Goal: Task Accomplishment & Management: Complete application form

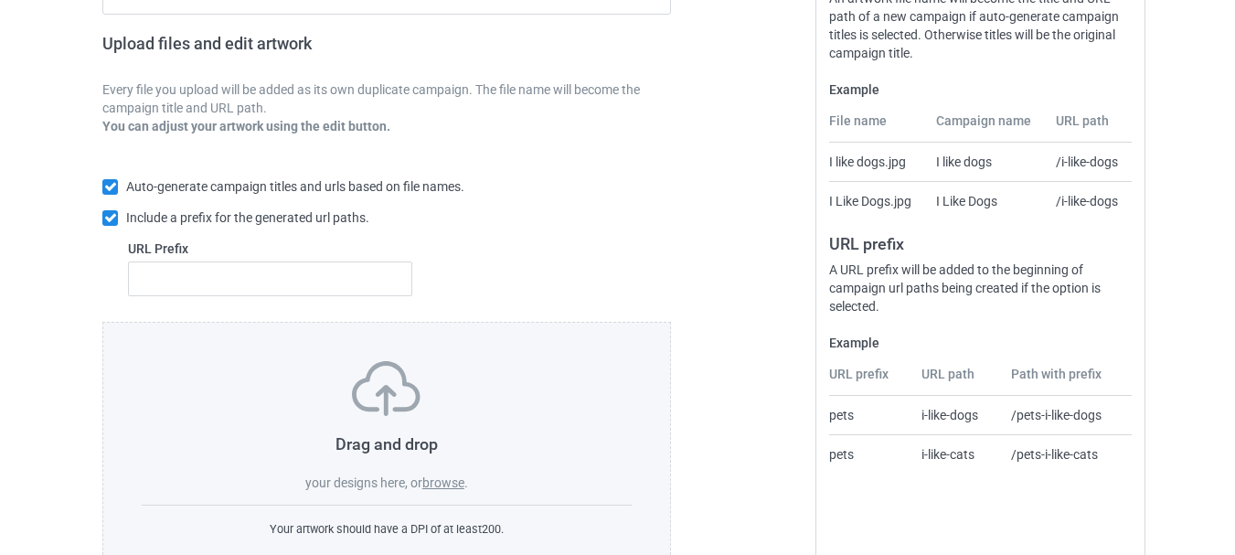
scroll to position [336, 0]
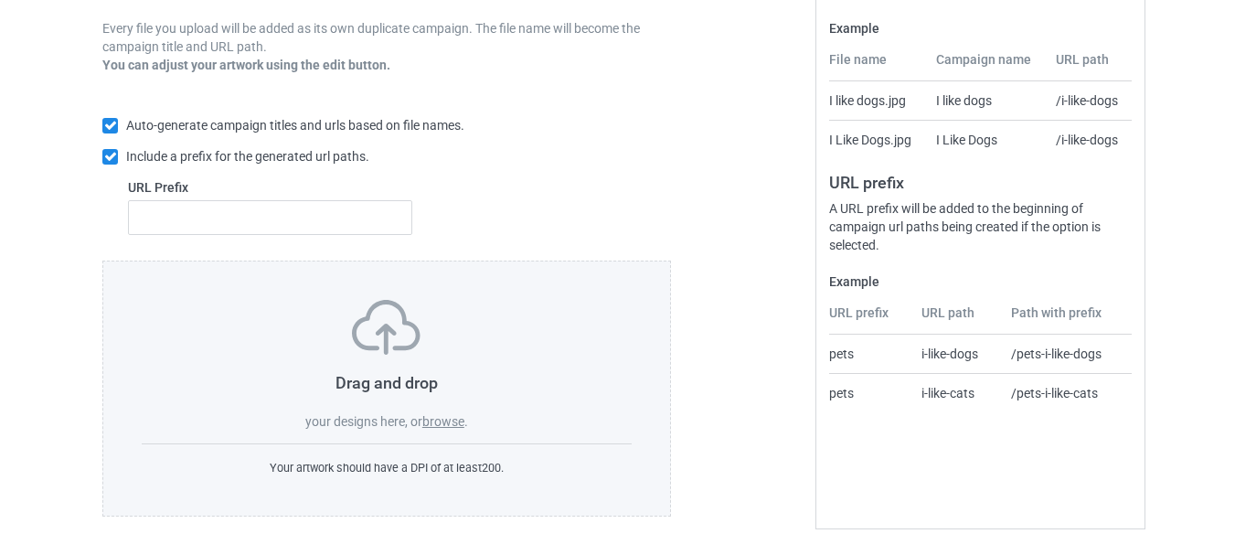
click at [445, 424] on label "browse" at bounding box center [443, 421] width 42 height 15
click at [0, 0] on input "browse" at bounding box center [0, 0] width 0 height 0
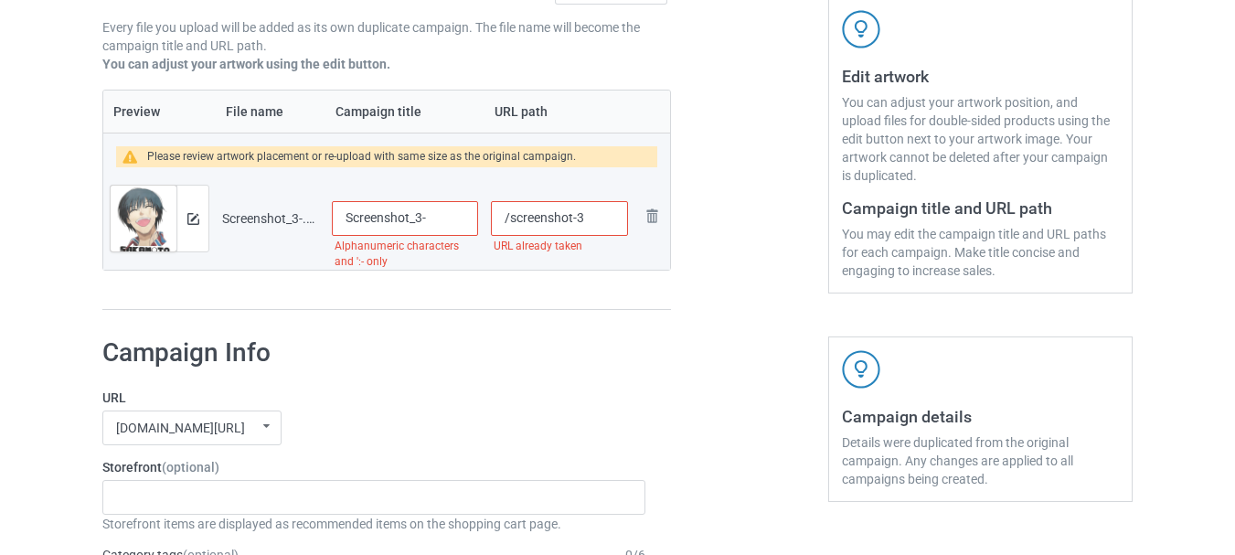
click at [505, 152] on div "Please review artwork placement or re-upload with same size as the original cam…" at bounding box center [361, 156] width 429 height 21
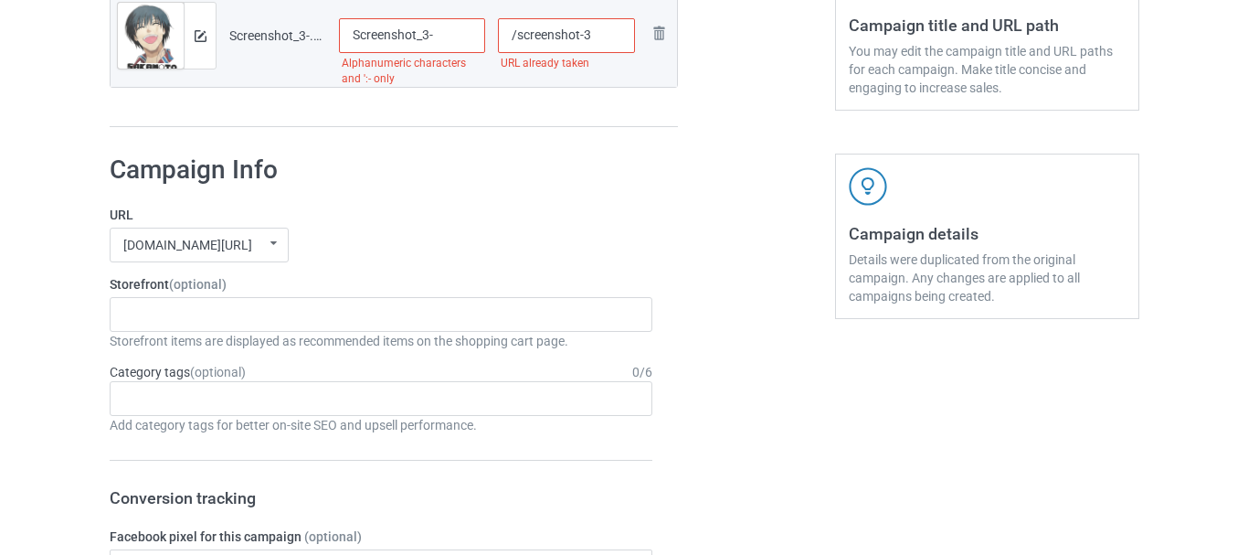
scroll to position [245, 0]
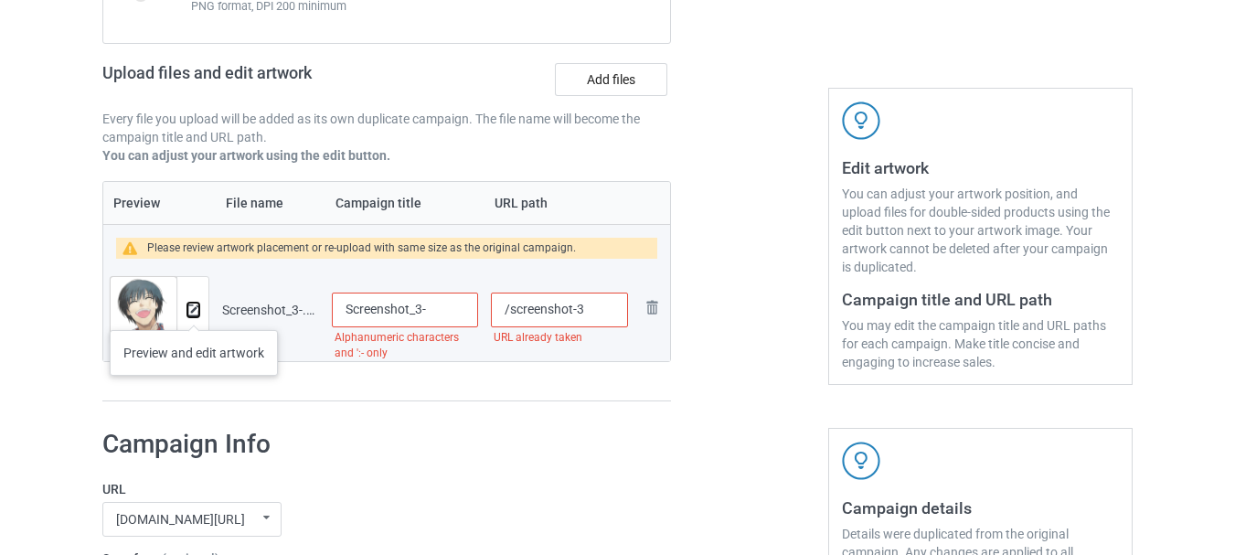
click at [194, 312] on img at bounding box center [193, 310] width 12 height 12
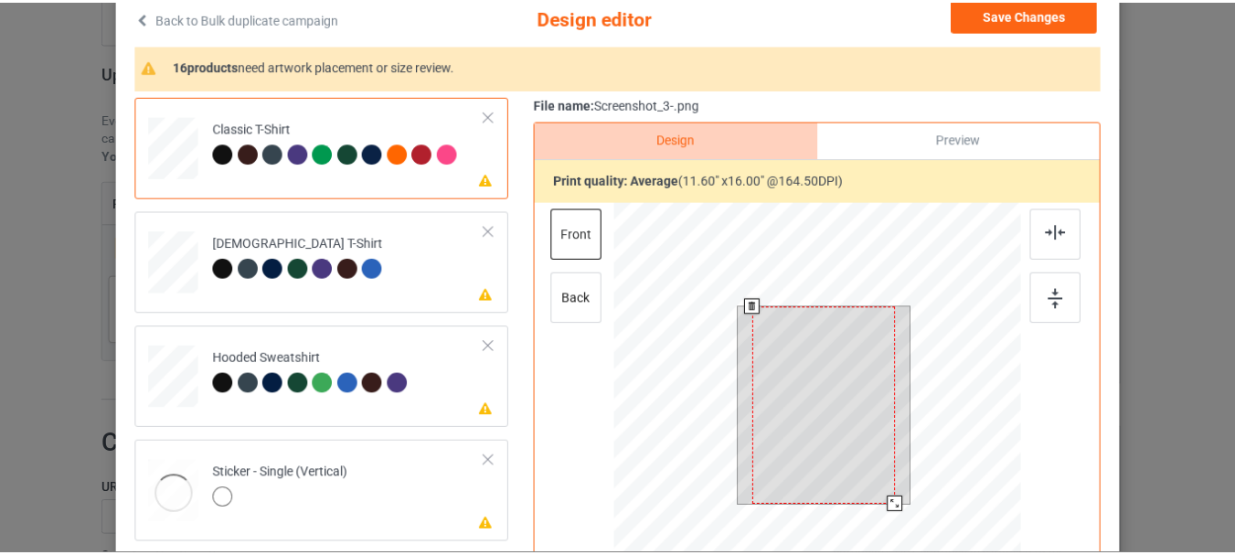
scroll to position [0, 0]
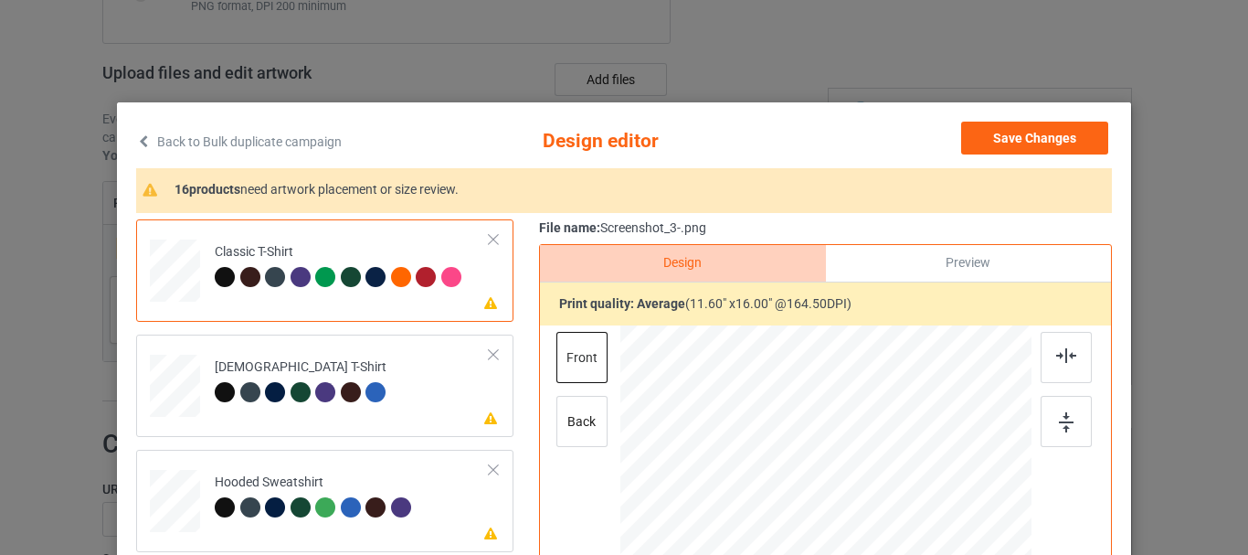
click at [139, 139] on icon at bounding box center [144, 140] width 16 height 13
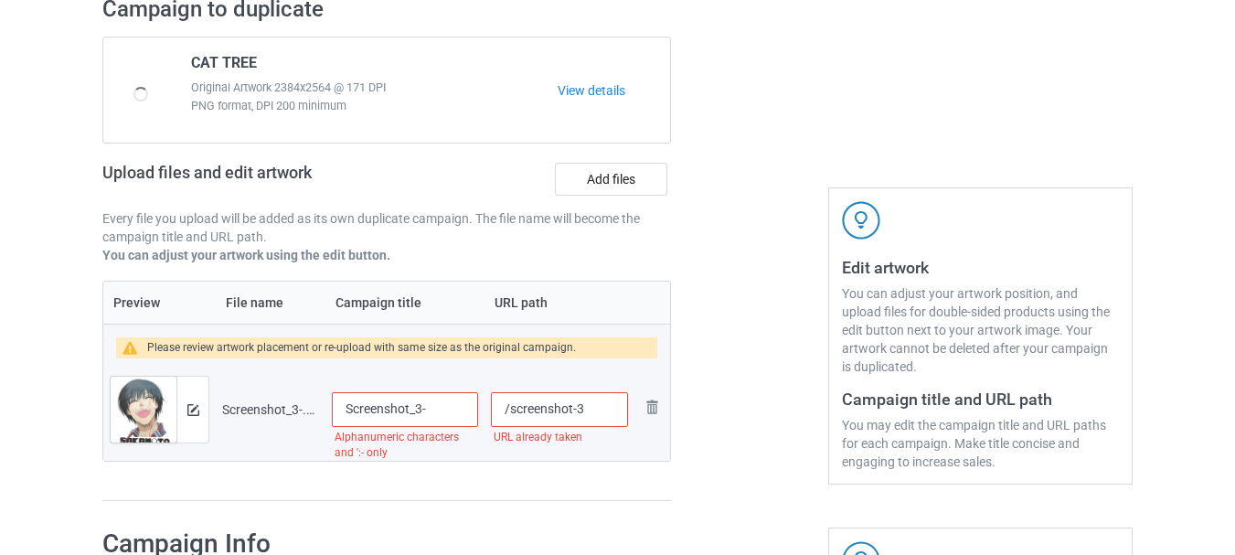
scroll to position [366, 0]
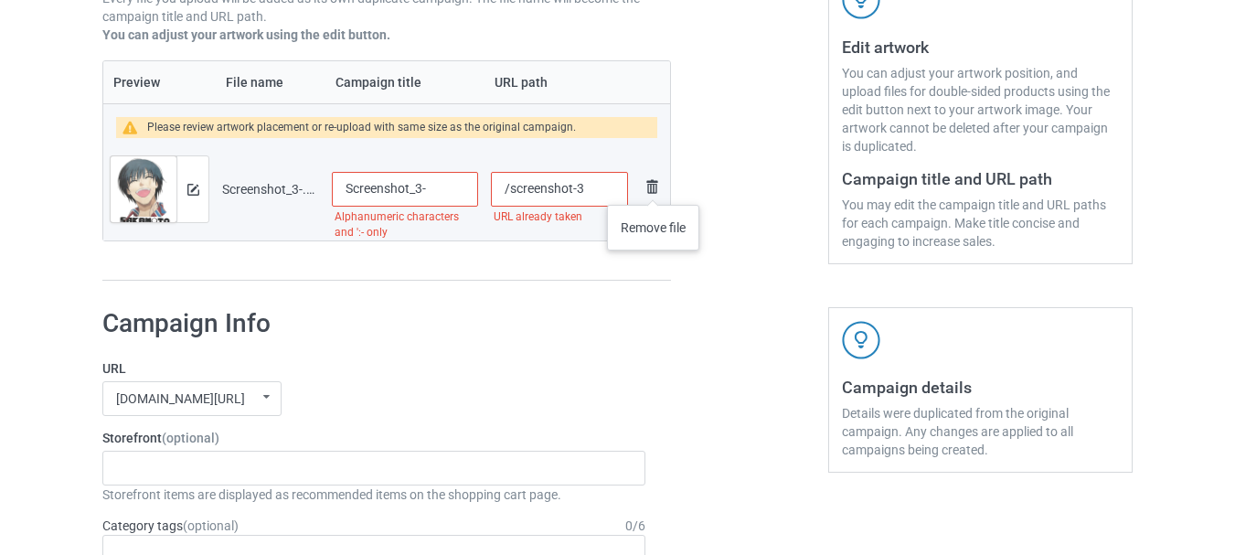
click at [653, 186] on img at bounding box center [652, 186] width 22 height 22
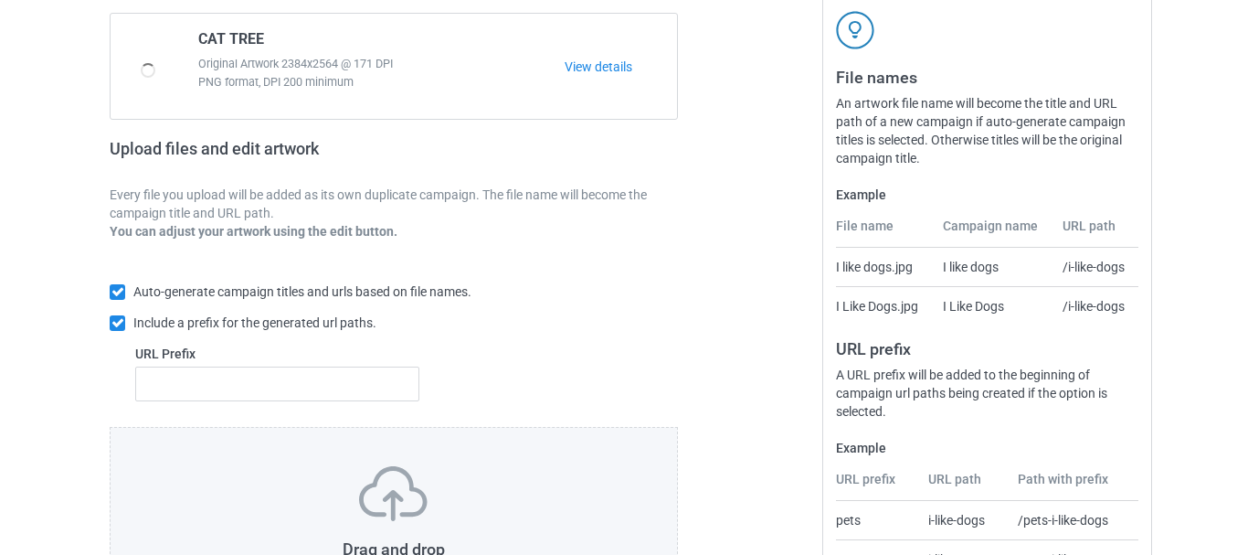
scroll to position [0, 0]
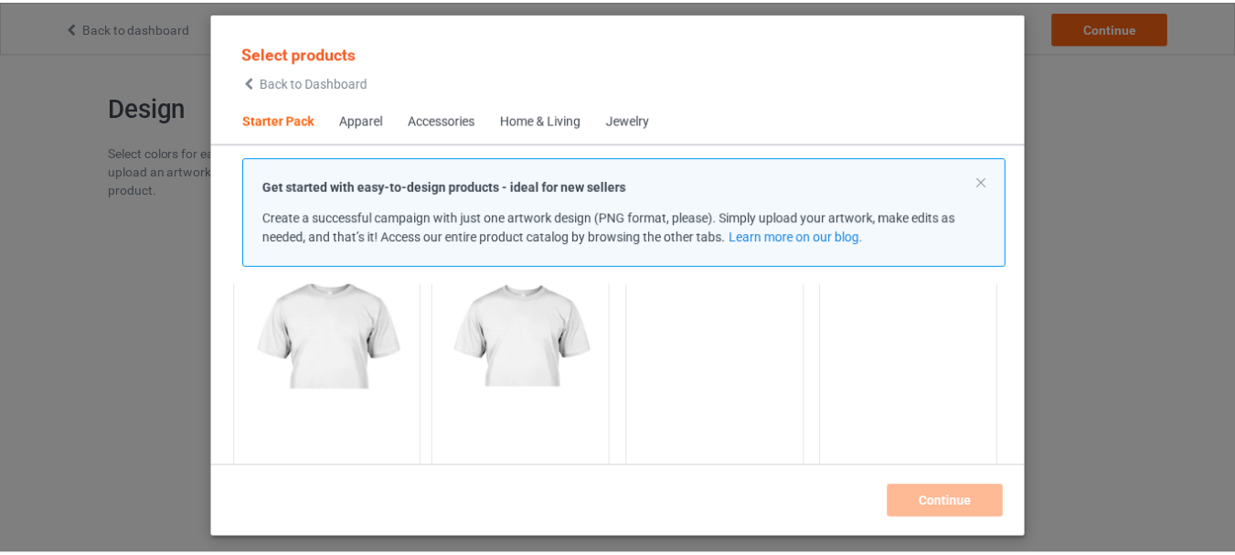
scroll to position [115, 0]
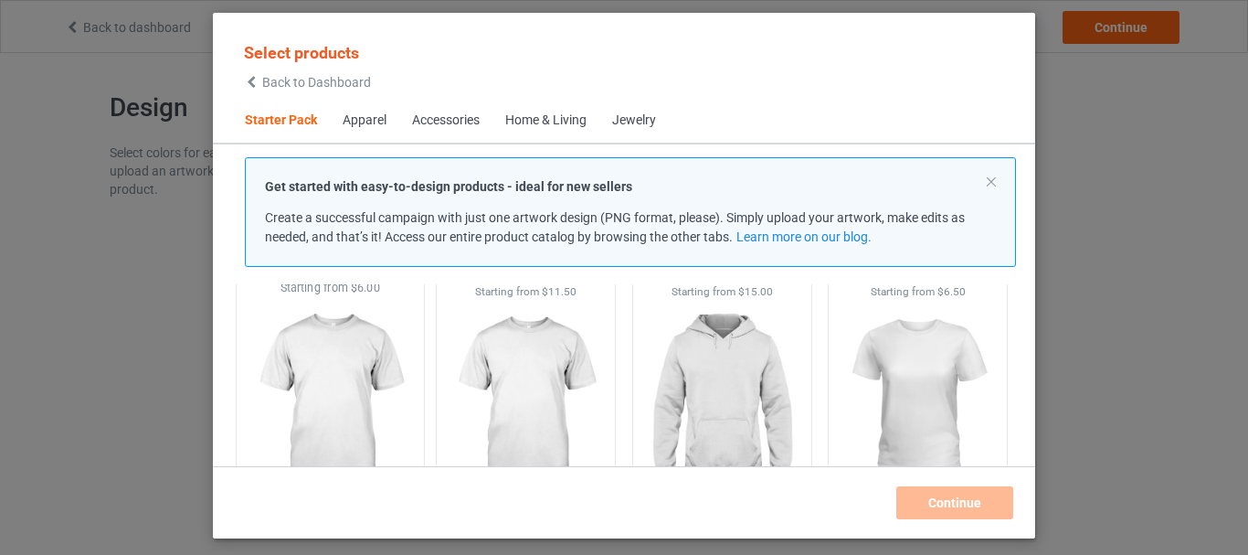
click at [359, 361] on img at bounding box center [330, 403] width 172 height 215
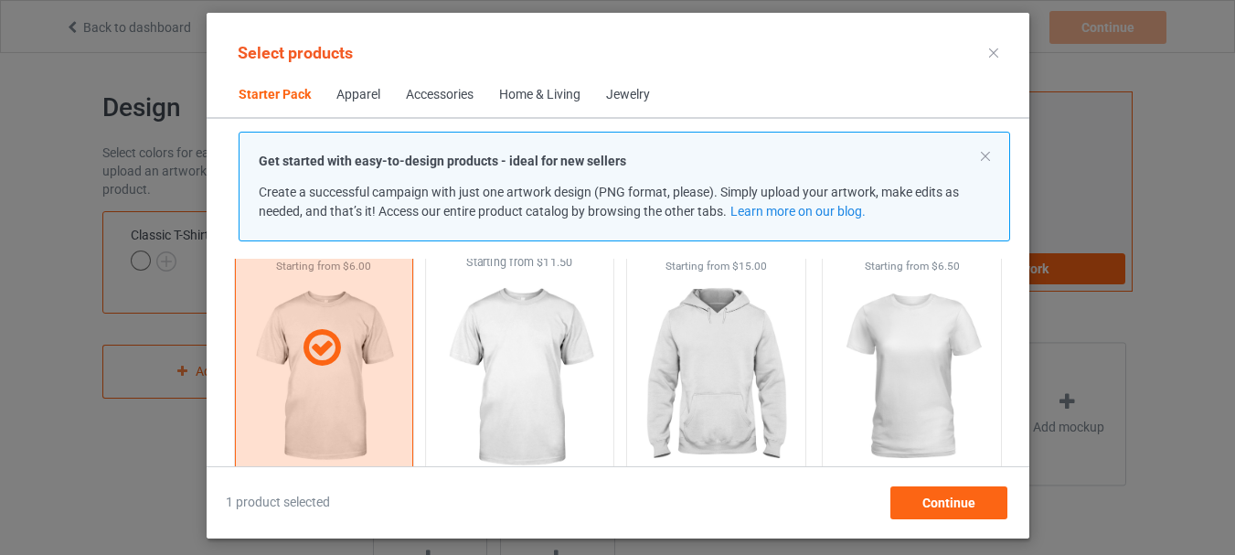
click at [525, 376] on img at bounding box center [519, 378] width 172 height 215
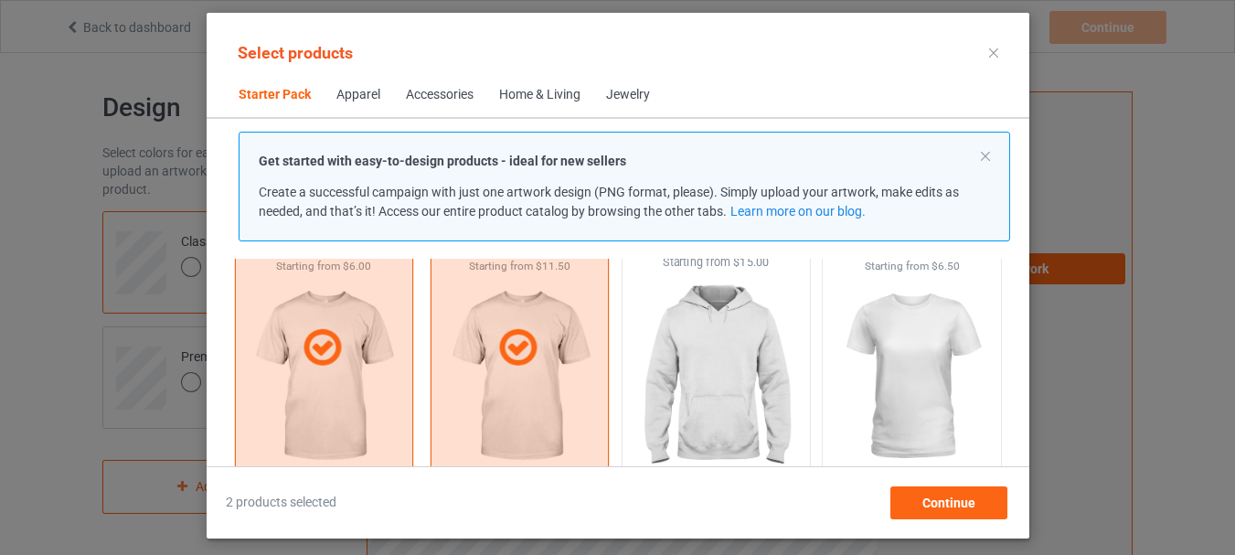
click at [707, 365] on img at bounding box center [716, 378] width 172 height 215
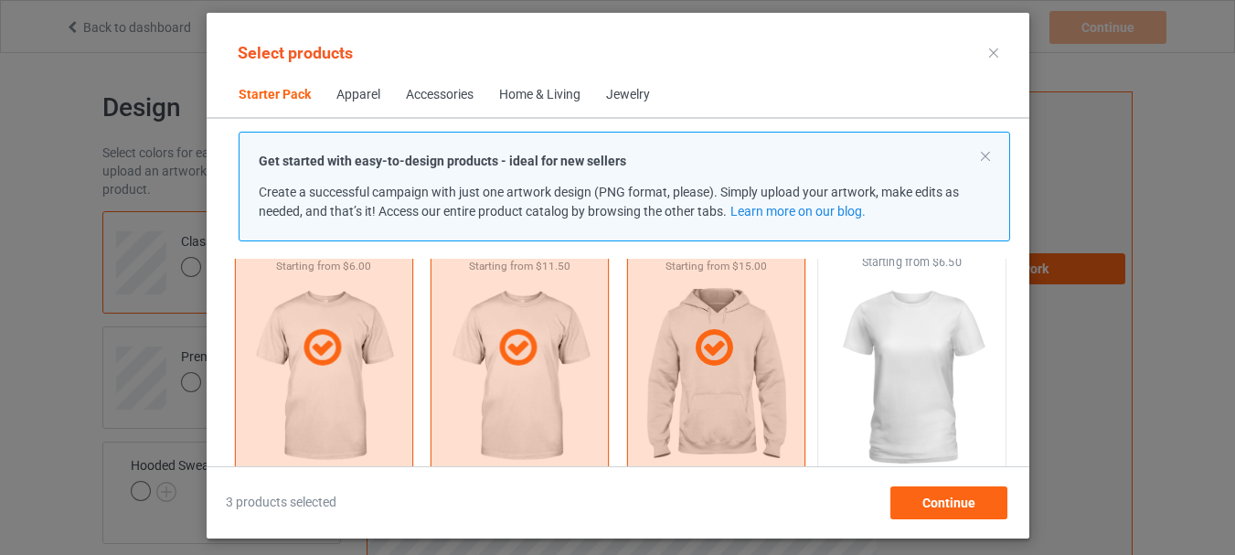
click at [927, 362] on img at bounding box center [911, 378] width 172 height 215
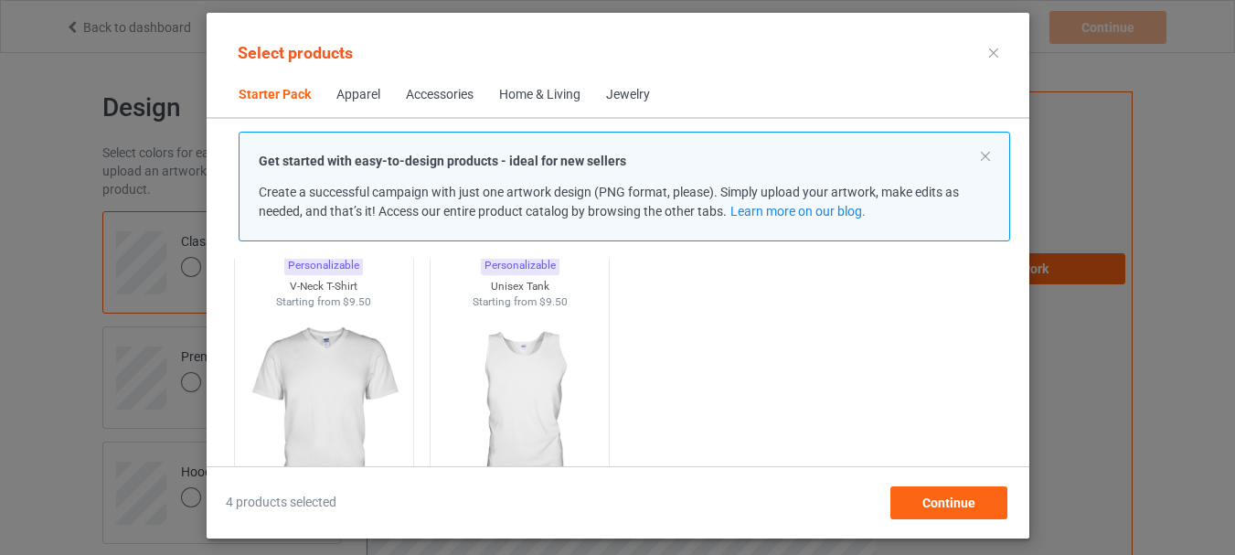
scroll to position [389, 0]
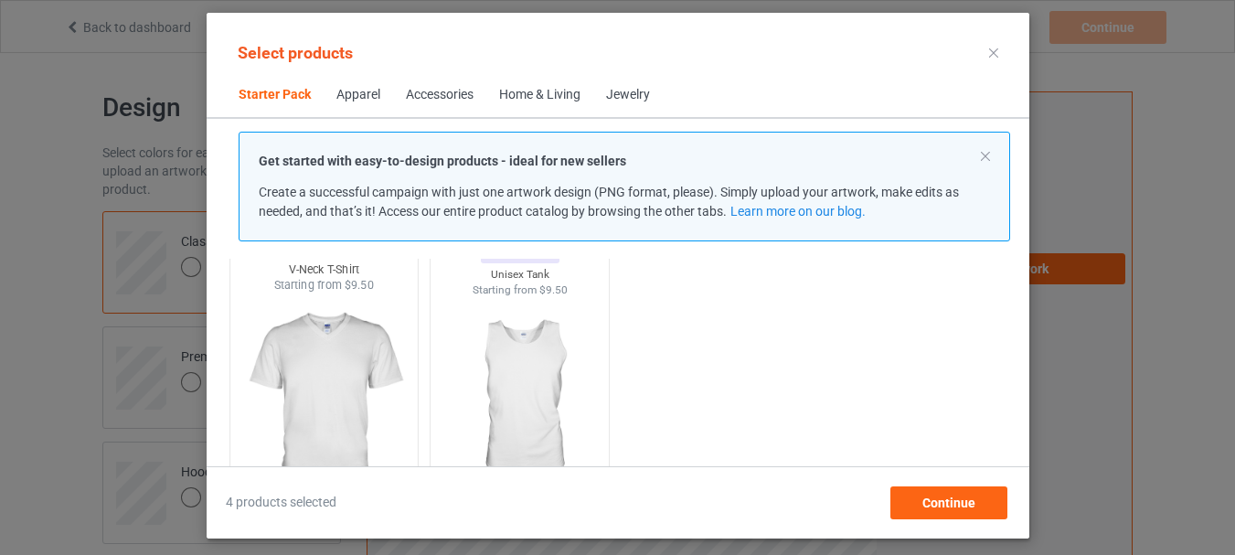
click at [340, 369] on img at bounding box center [324, 400] width 172 height 215
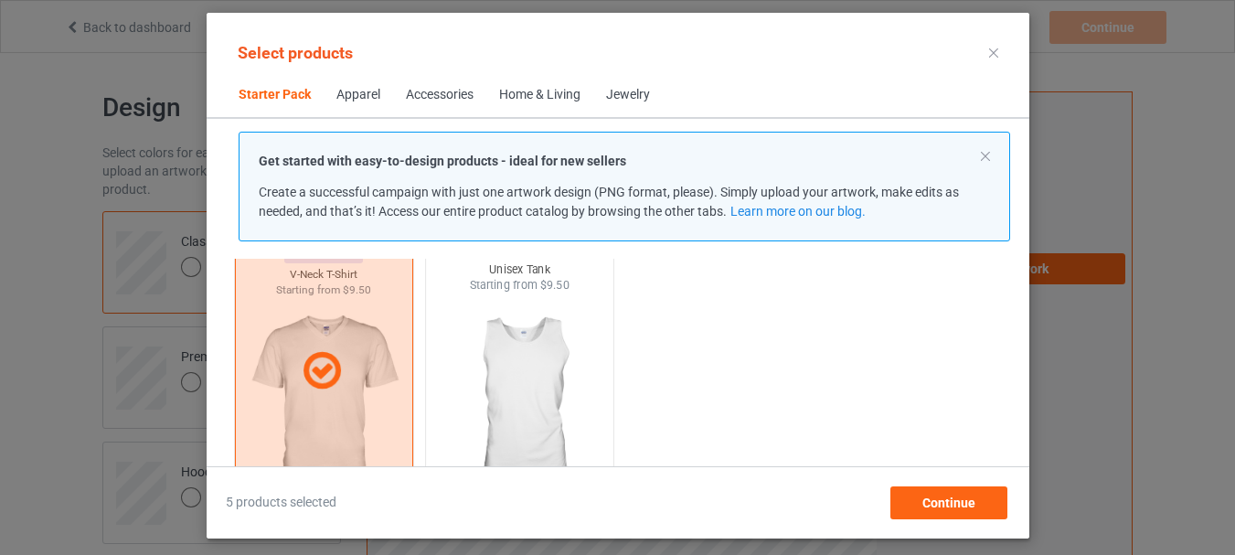
click at [504, 376] on img at bounding box center [519, 400] width 172 height 215
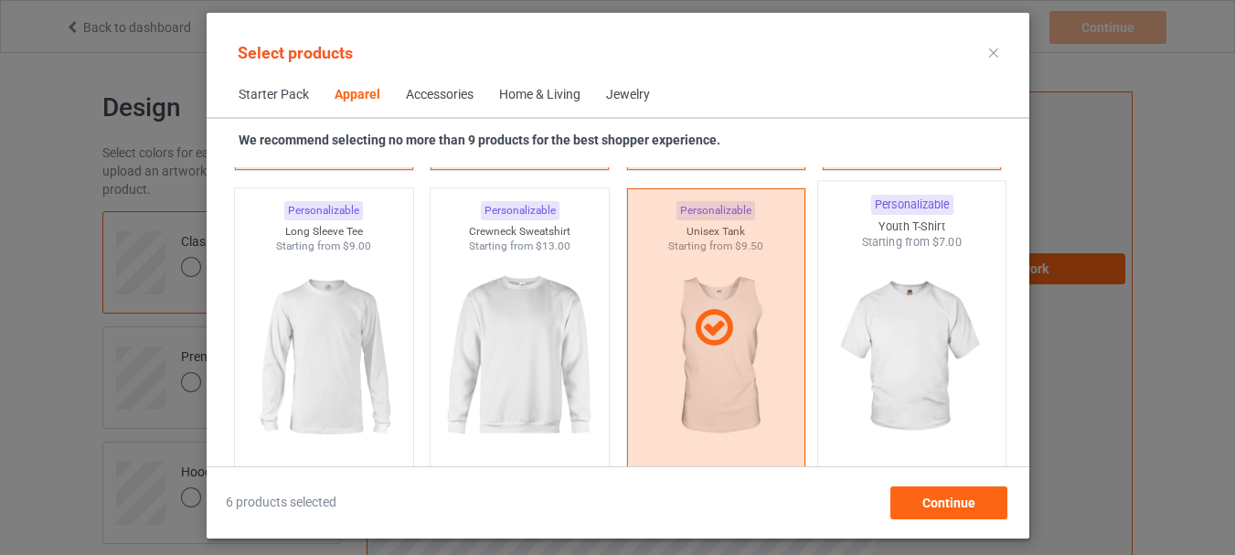
scroll to position [1303, 0]
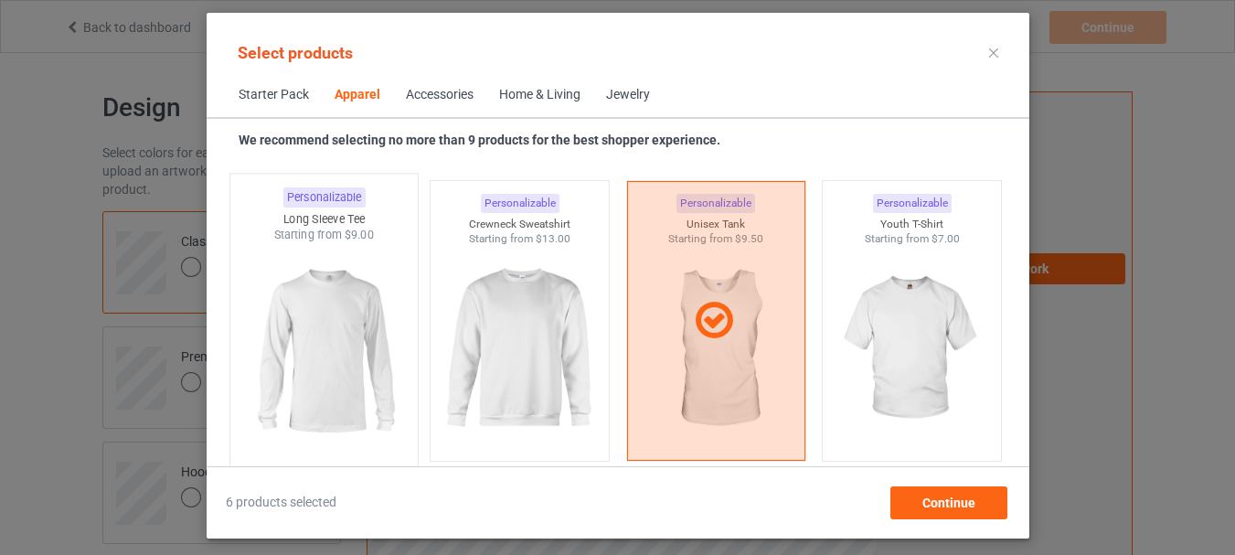
click at [371, 348] on img at bounding box center [324, 350] width 172 height 215
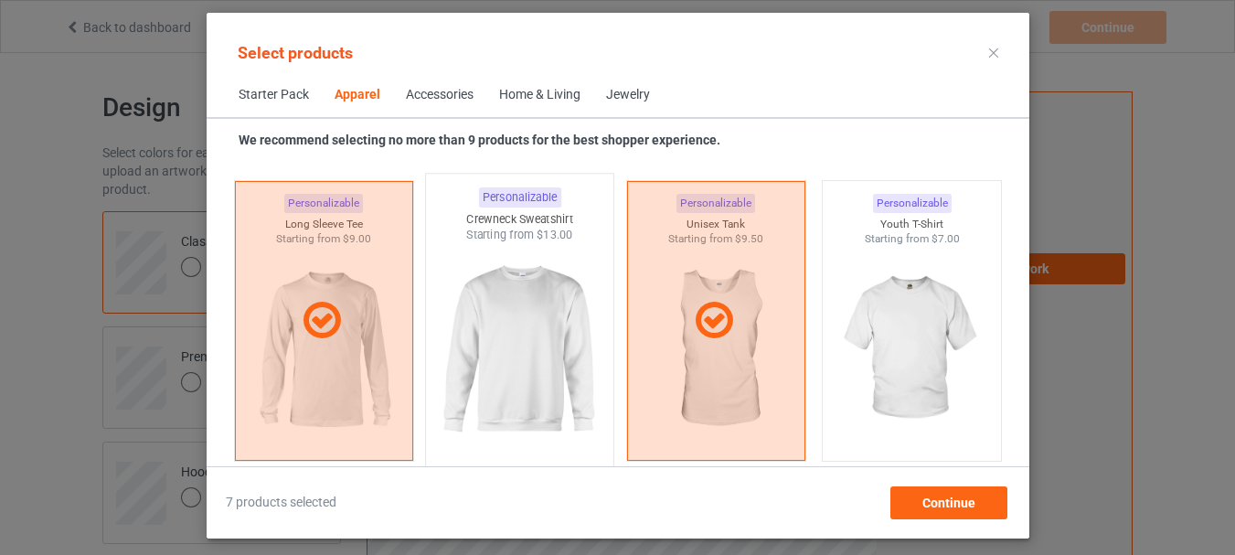
click at [466, 340] on img at bounding box center [519, 350] width 172 height 215
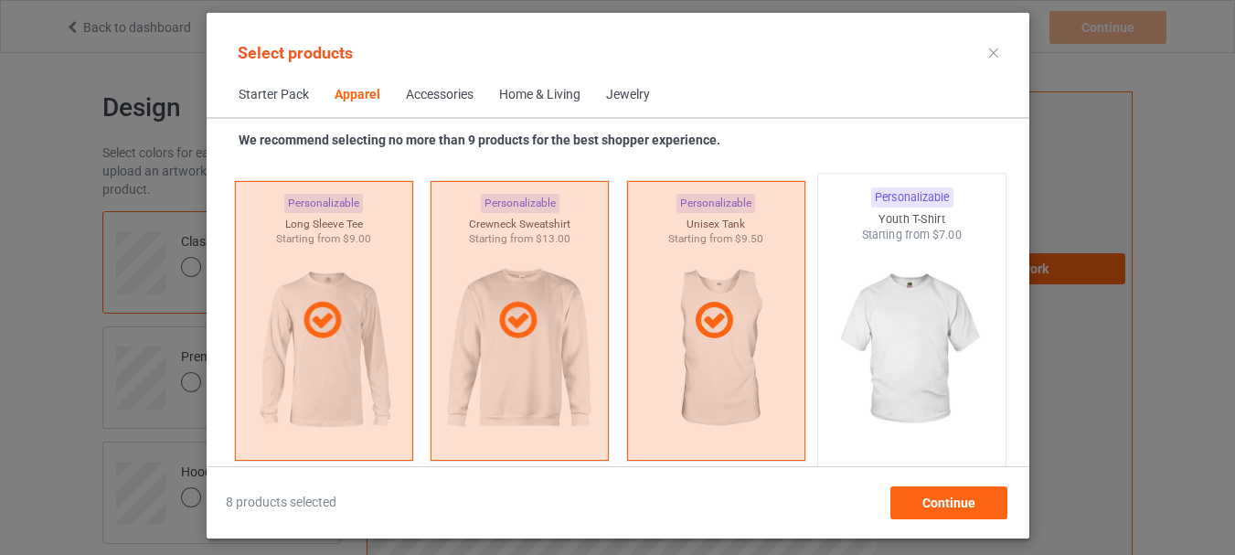
click at [889, 368] on img at bounding box center [911, 350] width 172 height 215
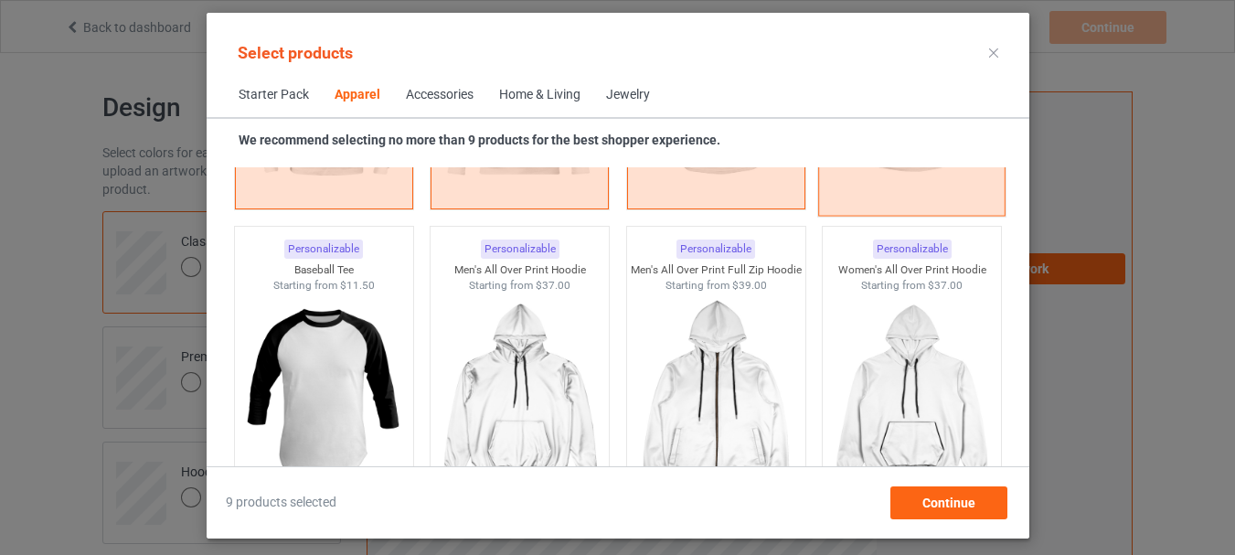
scroll to position [1577, 0]
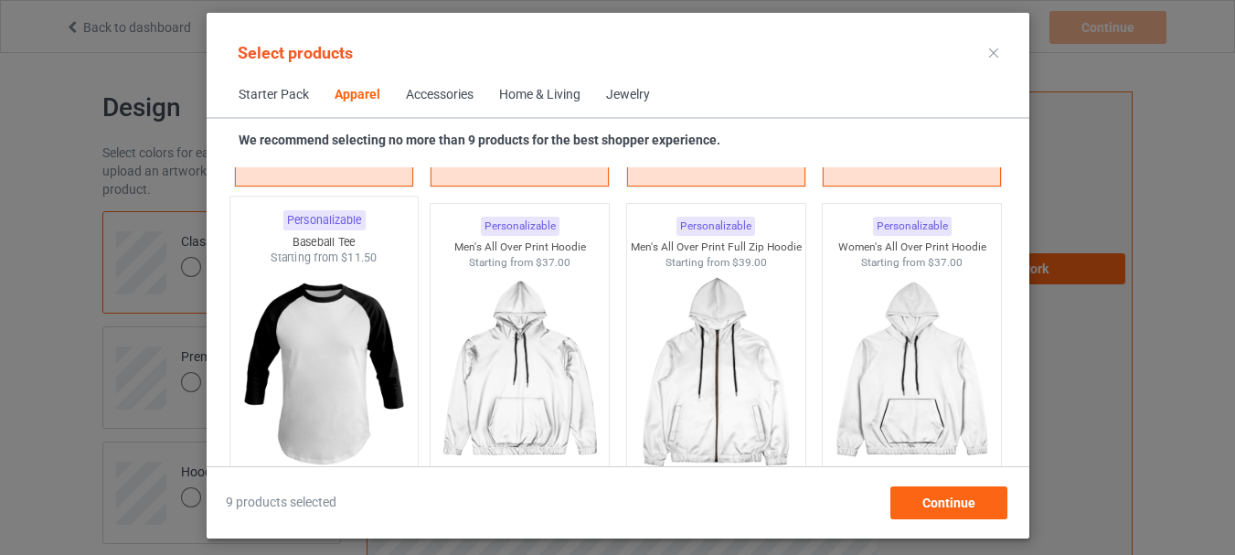
click at [279, 355] on img at bounding box center [324, 373] width 172 height 215
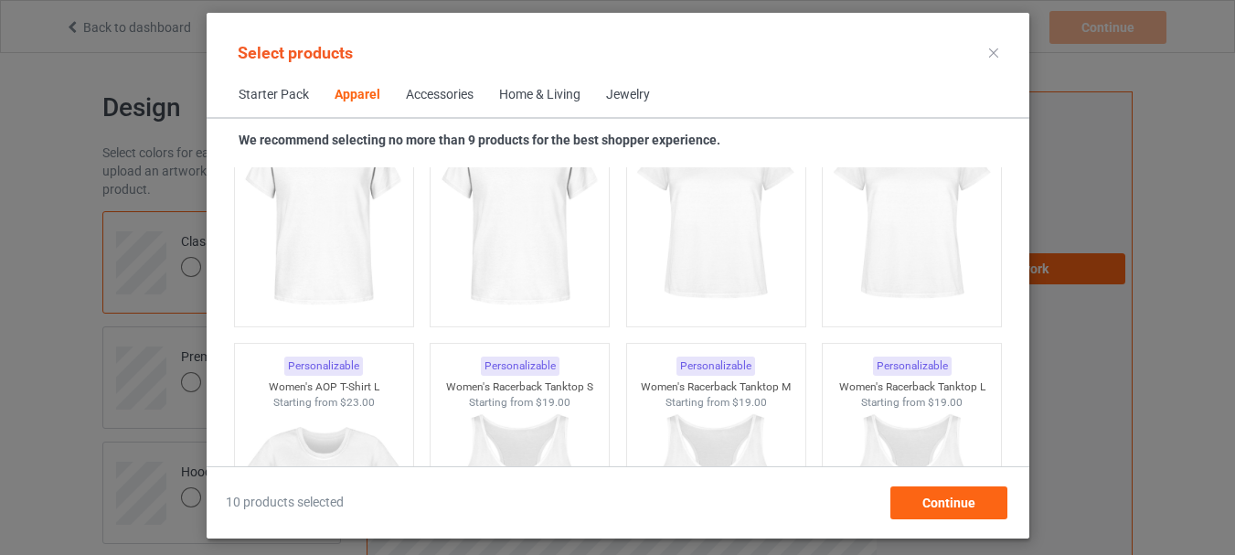
scroll to position [2583, 0]
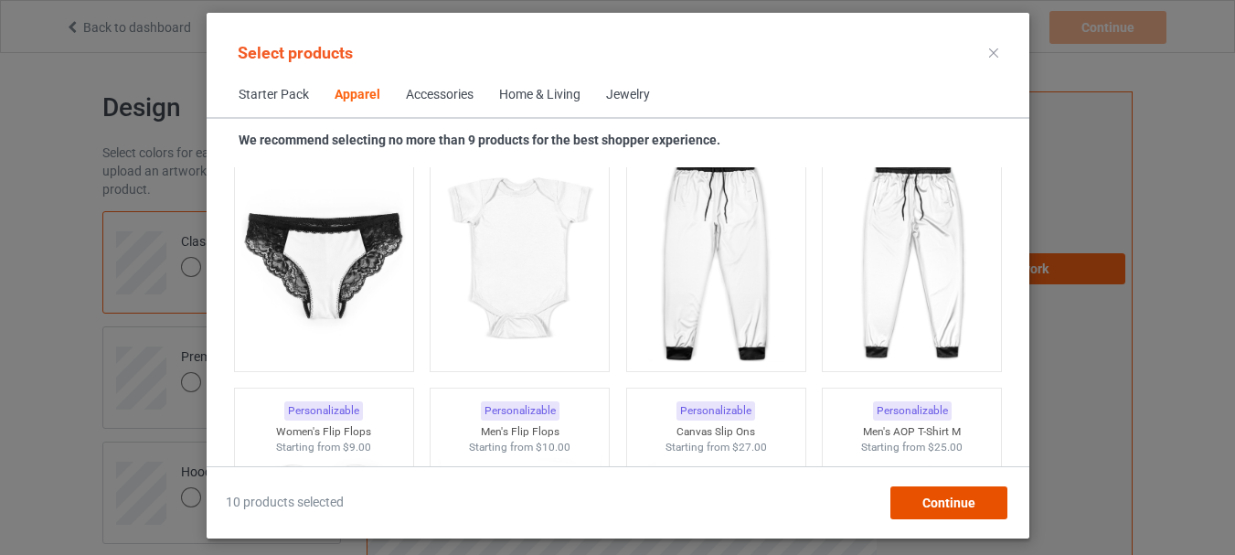
click at [970, 506] on span "Continue" at bounding box center [947, 502] width 53 height 15
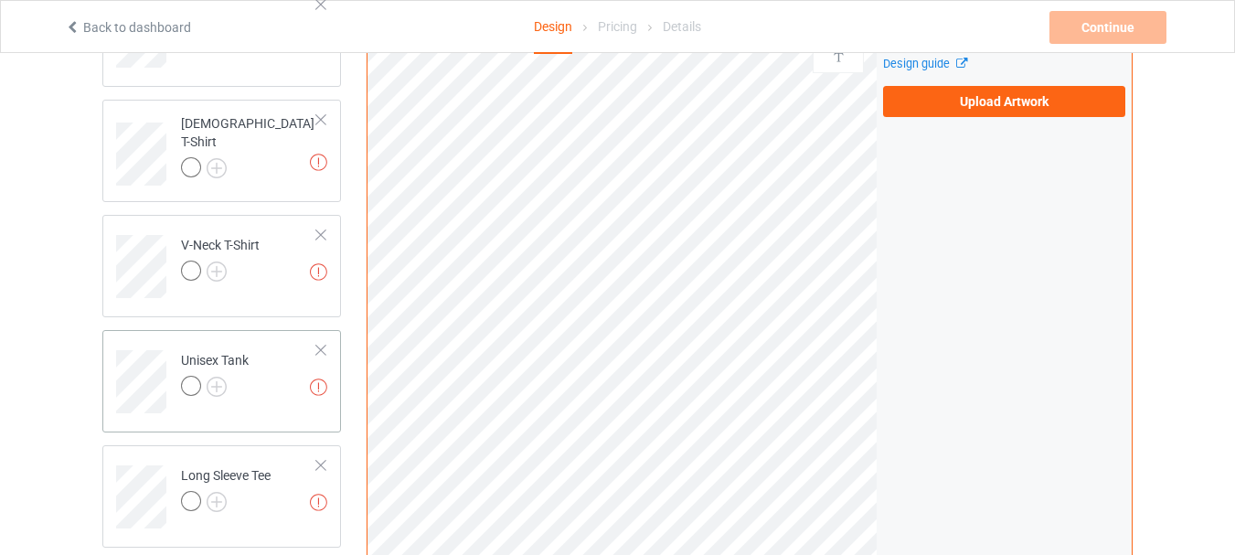
scroll to position [919, 0]
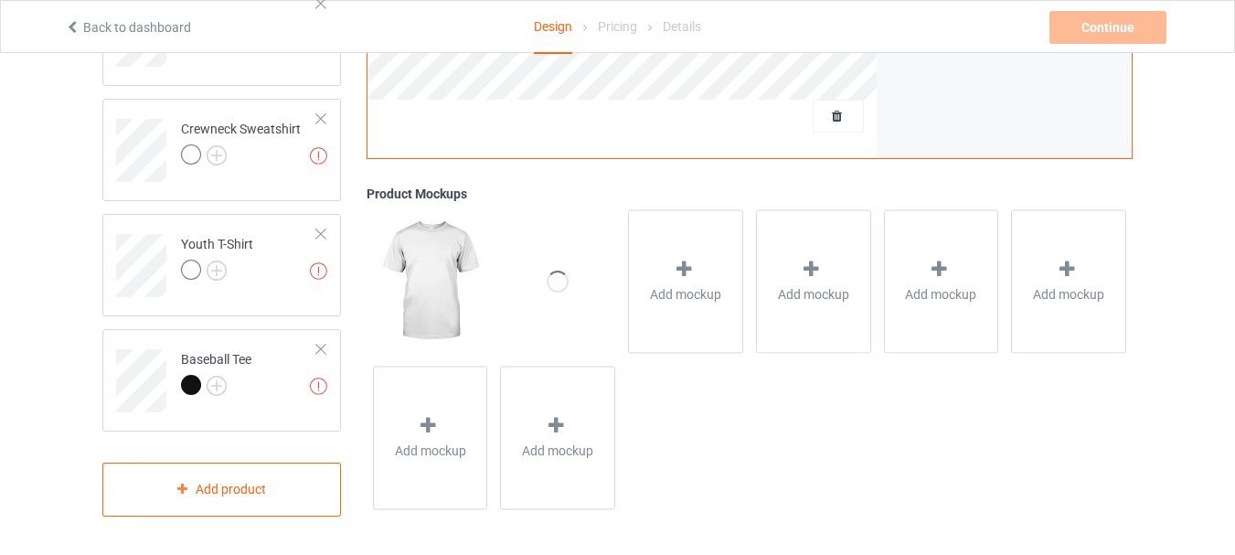
click at [446, 268] on img at bounding box center [430, 281] width 114 height 143
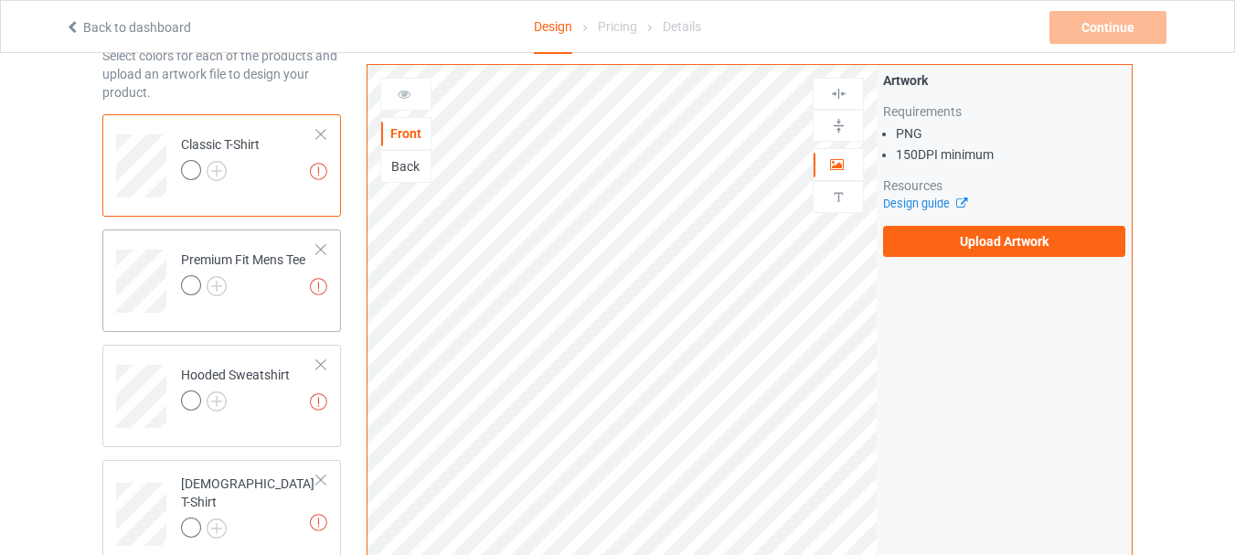
scroll to position [0, 0]
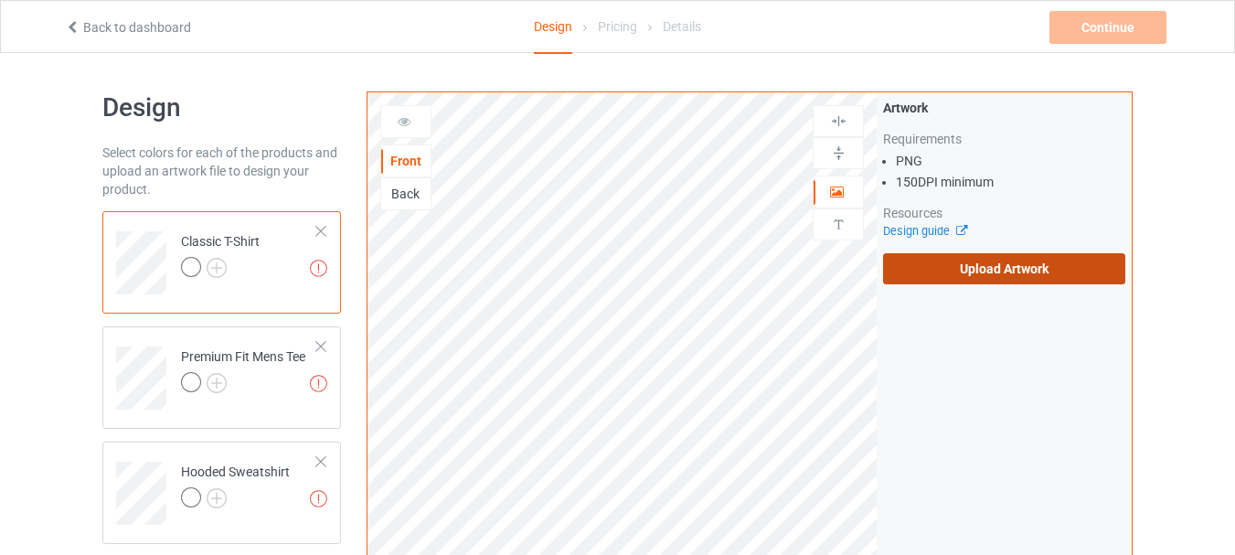
click at [988, 277] on label "Upload Artwork" at bounding box center [1004, 268] width 242 height 31
click at [0, 0] on input "Upload Artwork" at bounding box center [0, 0] width 0 height 0
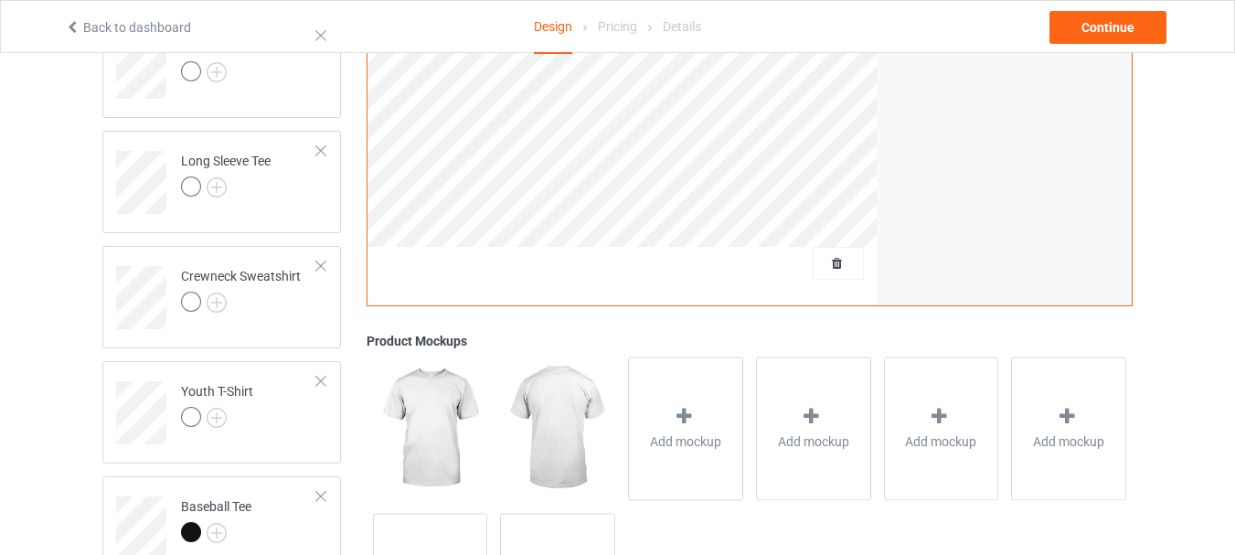
scroll to position [823, 0]
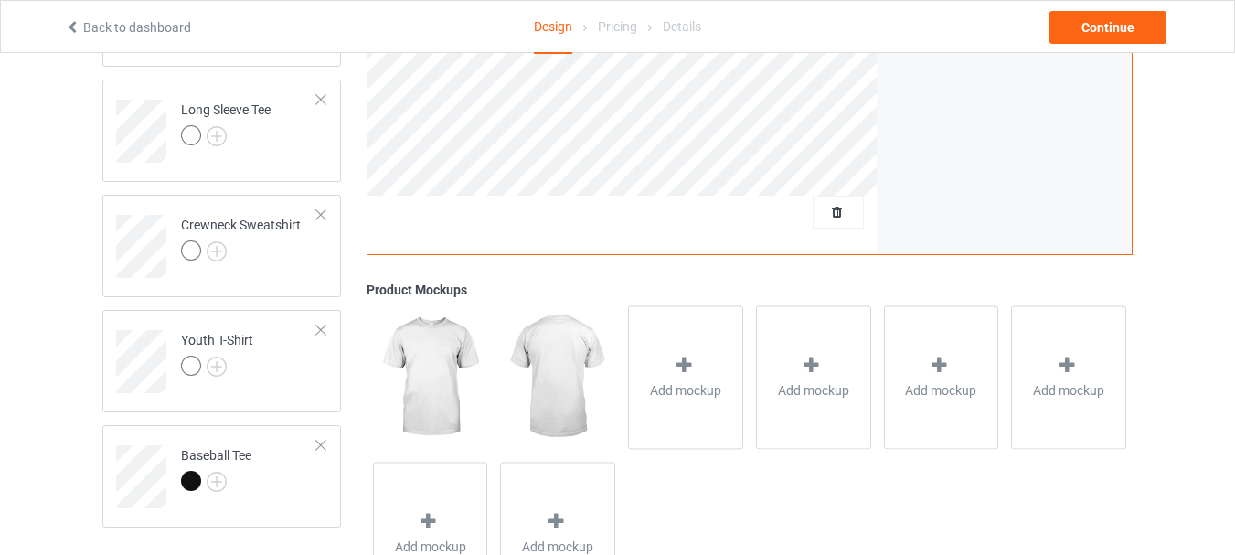
click at [437, 367] on img at bounding box center [430, 377] width 114 height 143
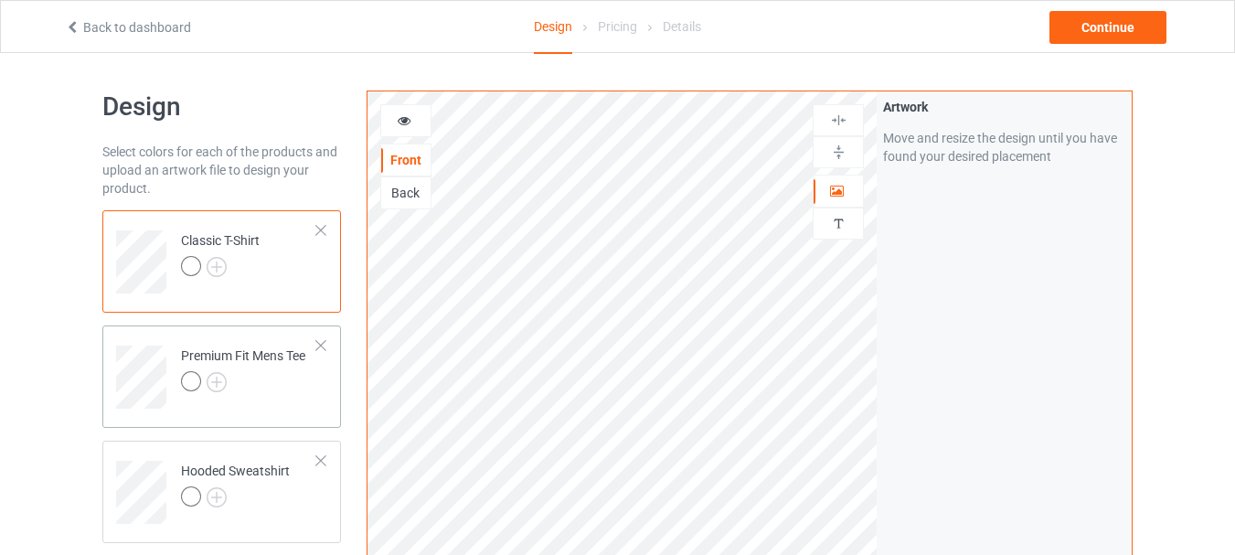
scroll to position [0, 0]
click at [196, 268] on div at bounding box center [191, 267] width 20 height 20
click at [219, 264] on img at bounding box center [217, 268] width 20 height 20
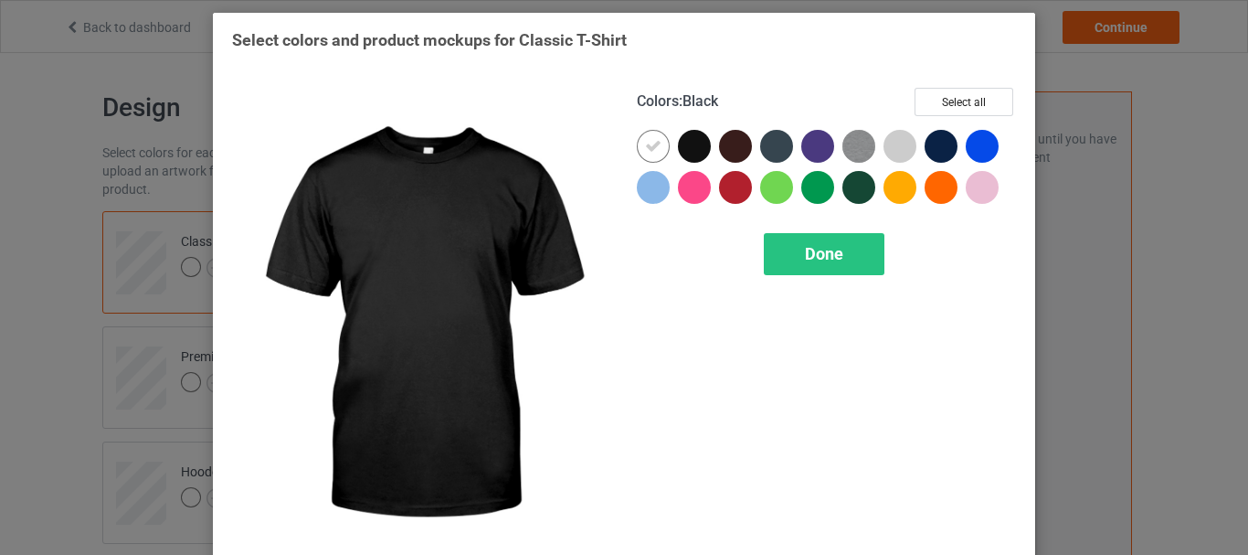
click at [690, 143] on div at bounding box center [694, 146] width 33 height 33
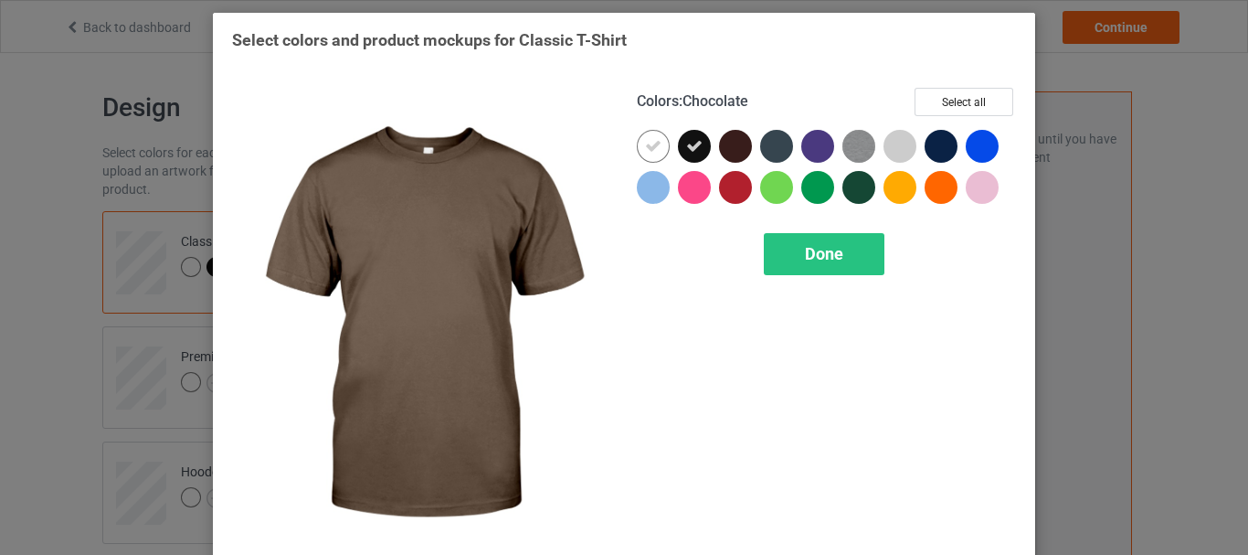
click at [739, 148] on div at bounding box center [735, 146] width 33 height 33
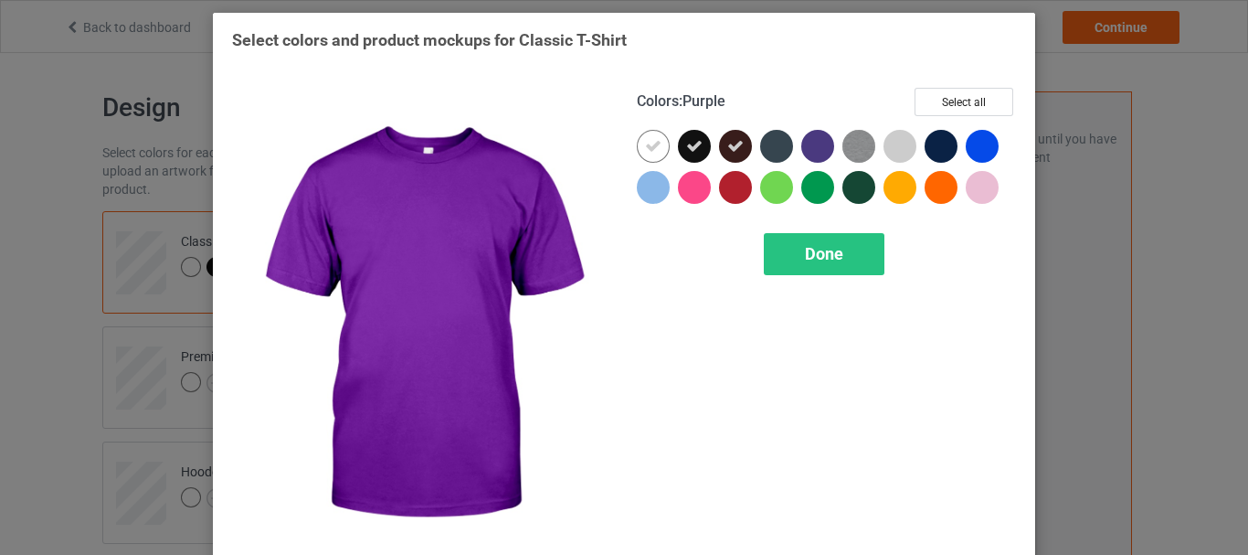
click at [807, 149] on div at bounding box center [818, 146] width 33 height 33
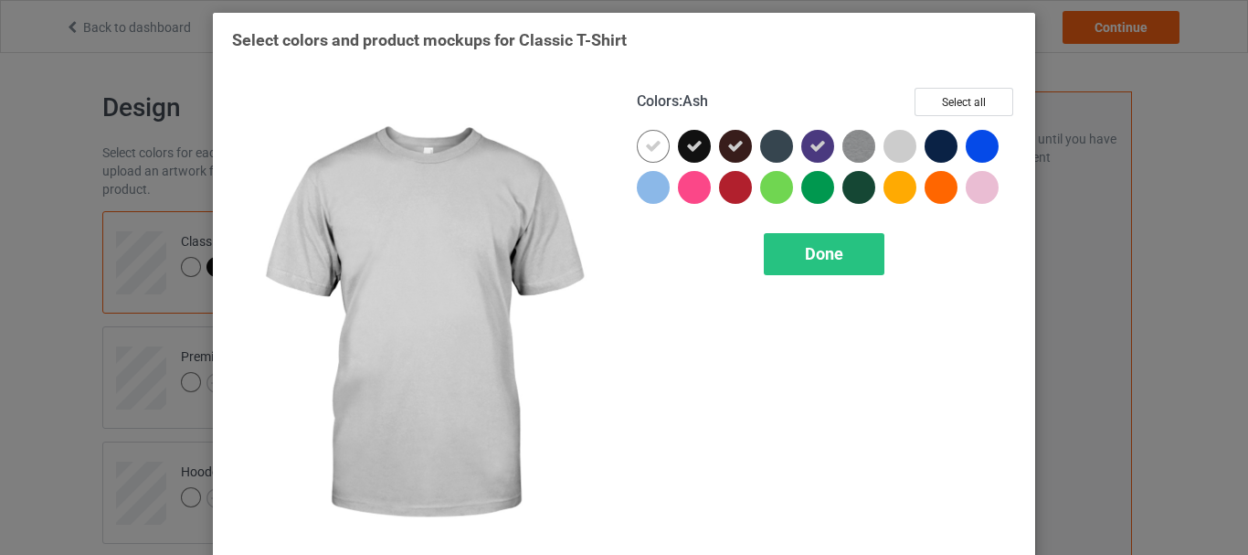
click at [897, 148] on div at bounding box center [900, 146] width 33 height 33
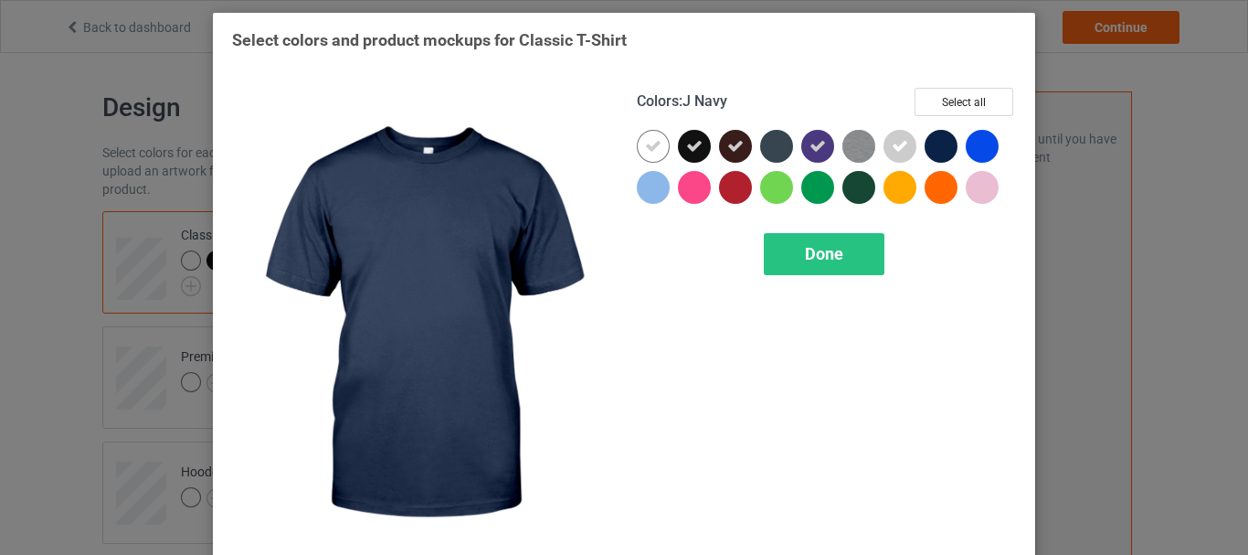
click at [943, 148] on div at bounding box center [941, 146] width 33 height 33
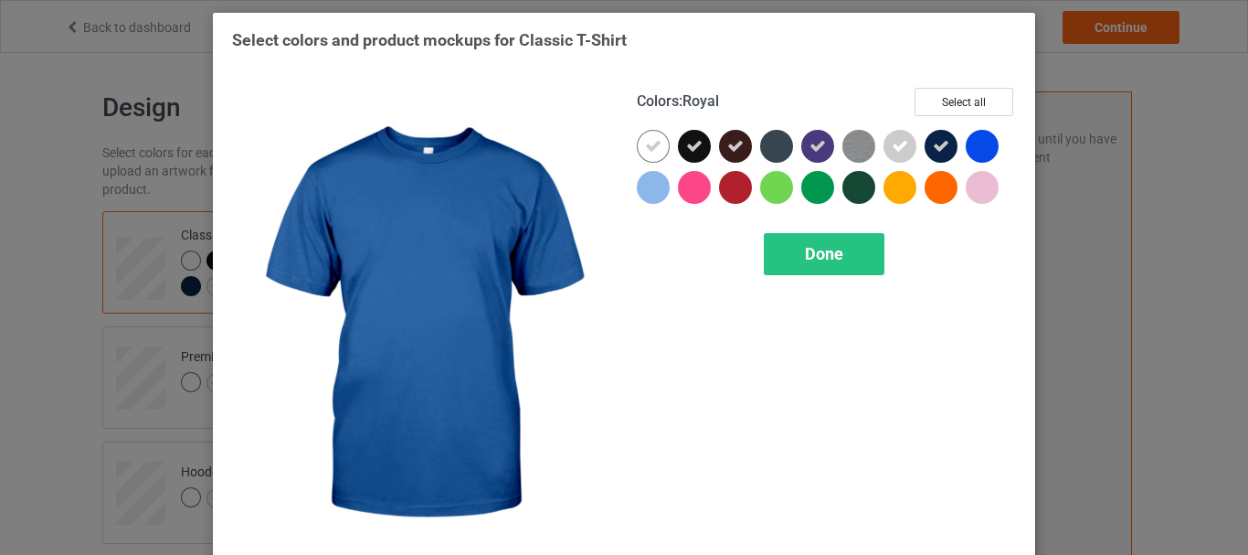
click at [972, 143] on div at bounding box center [982, 146] width 33 height 33
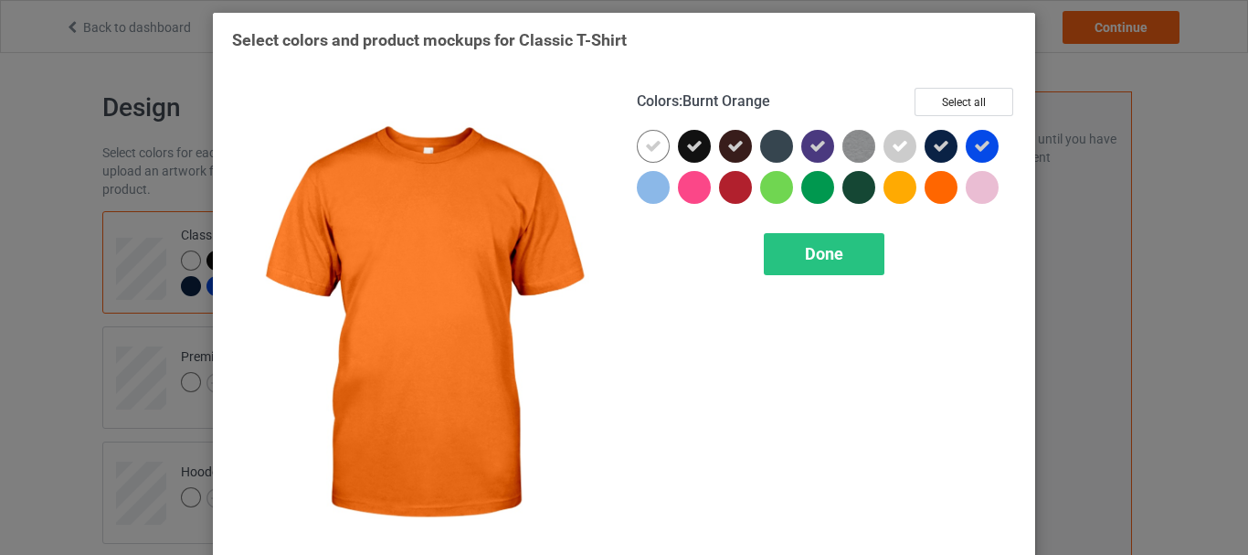
click at [931, 186] on div at bounding box center [941, 187] width 33 height 33
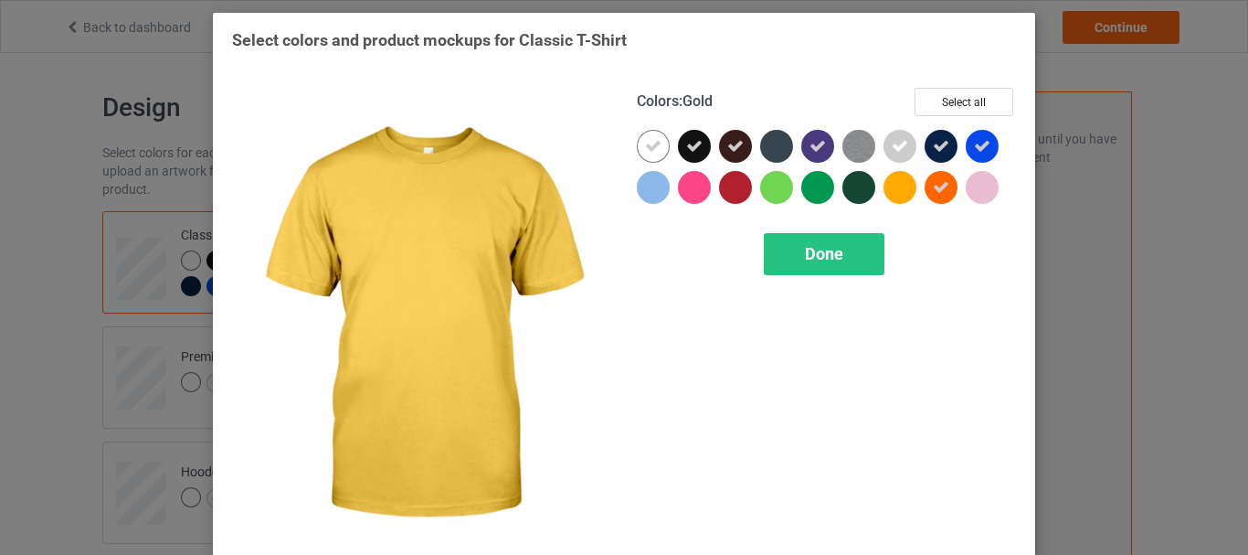
click at [884, 192] on div at bounding box center [900, 187] width 33 height 33
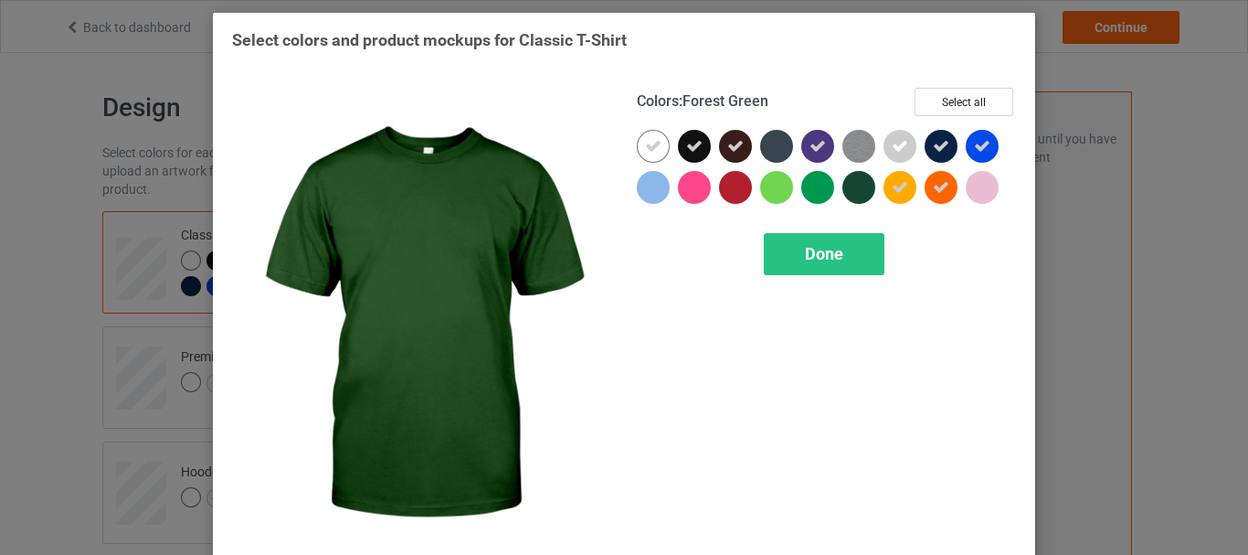
click at [844, 194] on div at bounding box center [859, 187] width 33 height 33
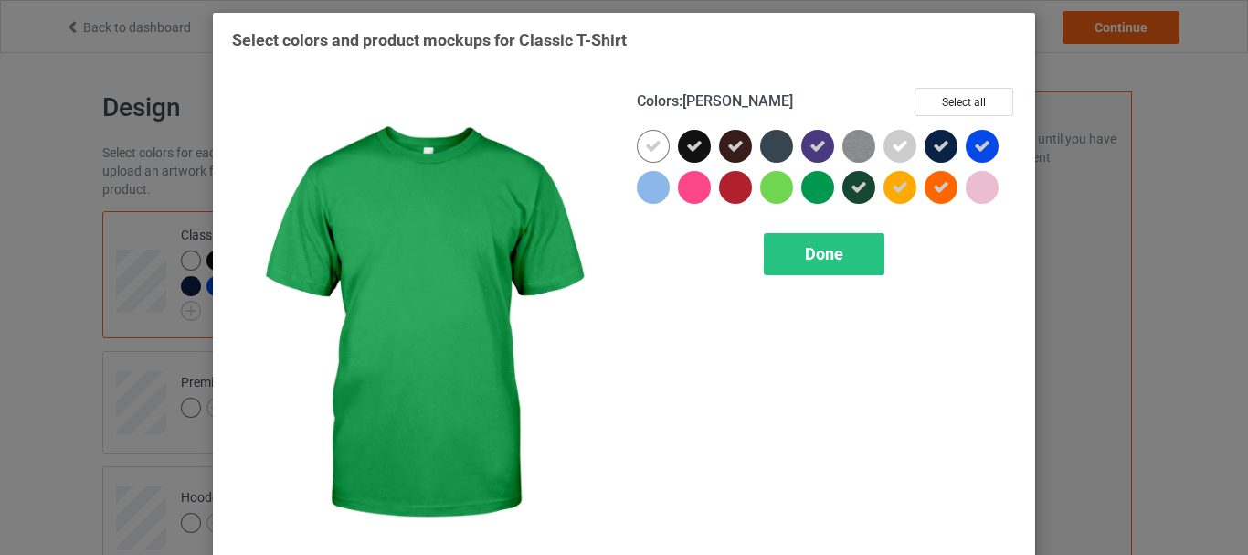
click at [820, 194] on div at bounding box center [818, 187] width 33 height 33
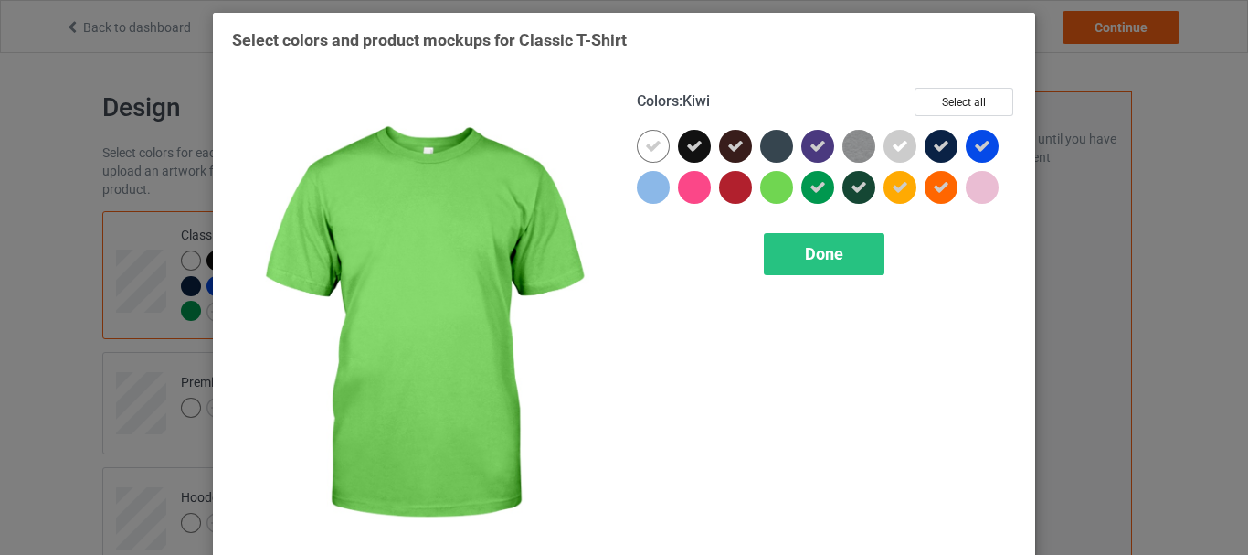
click at [764, 188] on div at bounding box center [776, 187] width 33 height 33
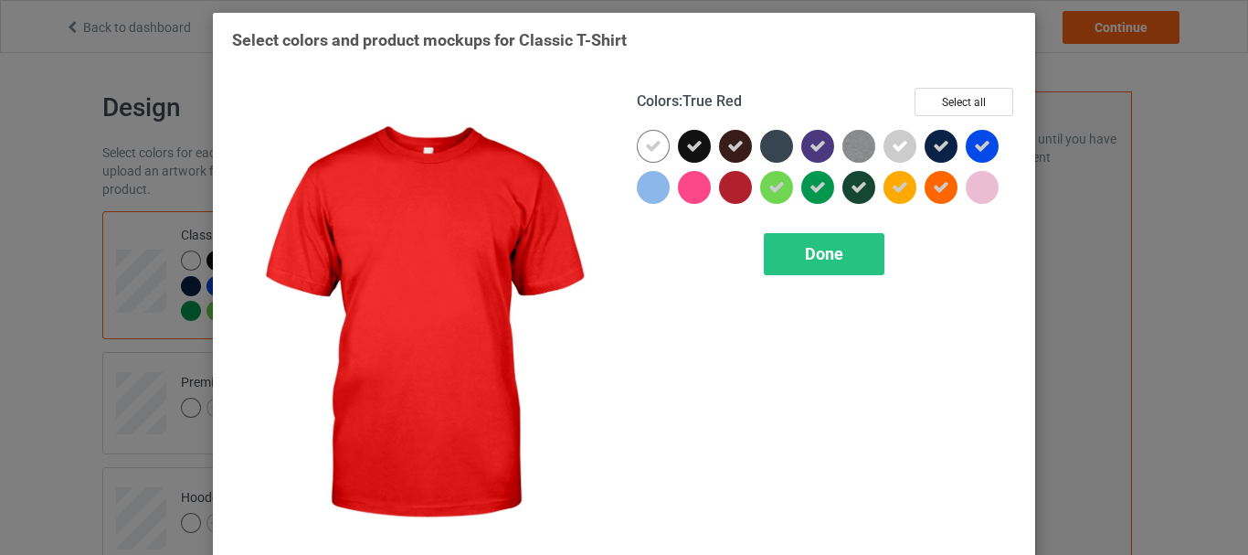
click at [731, 187] on div at bounding box center [735, 187] width 33 height 33
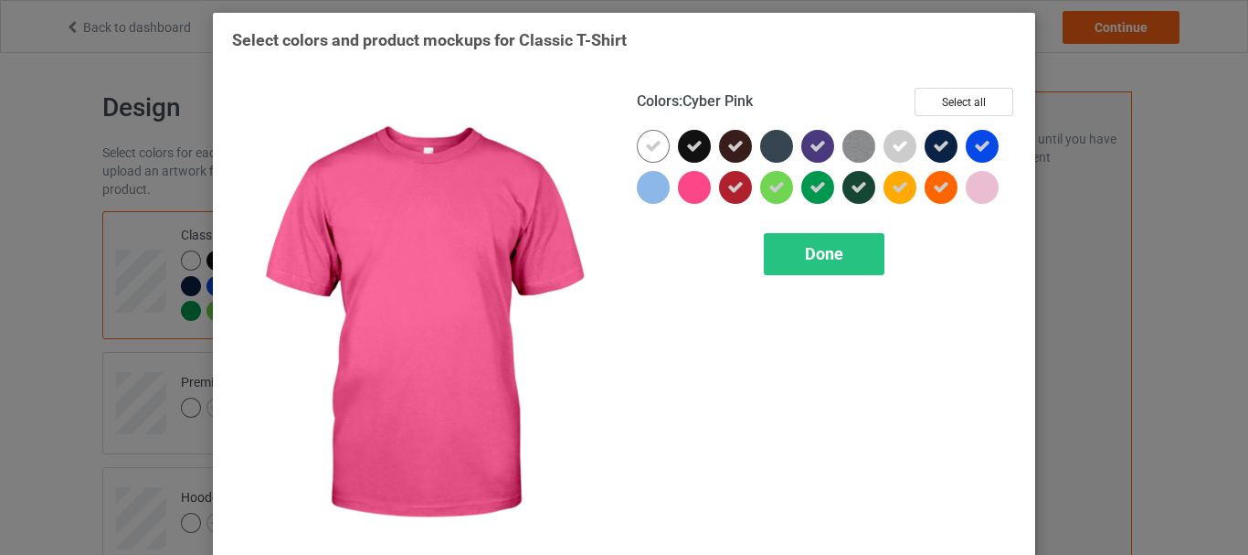
click at [686, 188] on div at bounding box center [694, 187] width 33 height 33
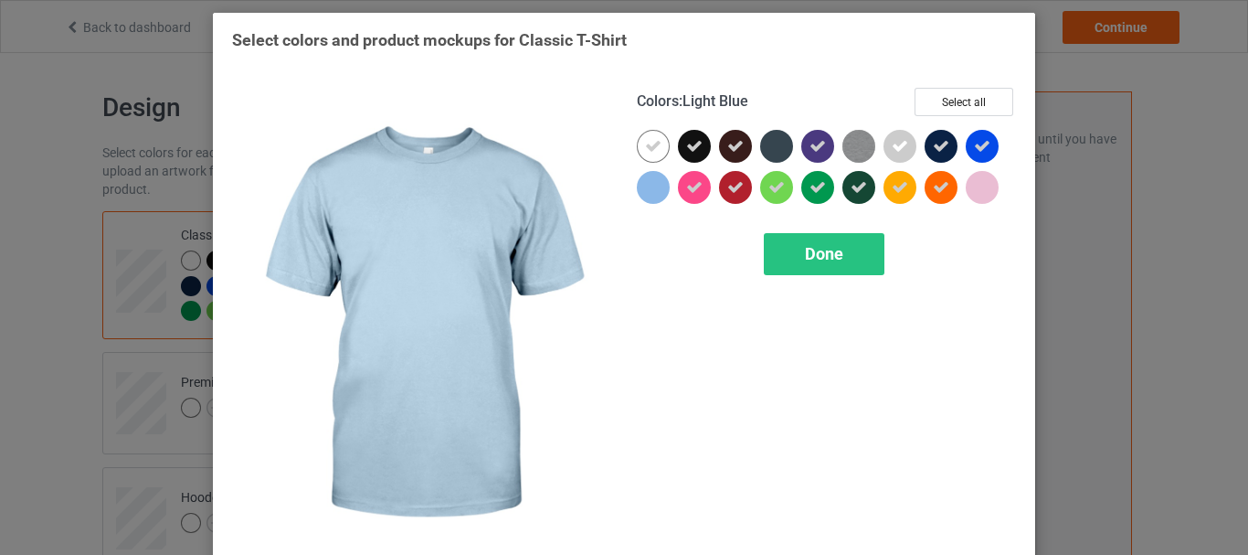
click at [657, 189] on div at bounding box center [653, 187] width 33 height 33
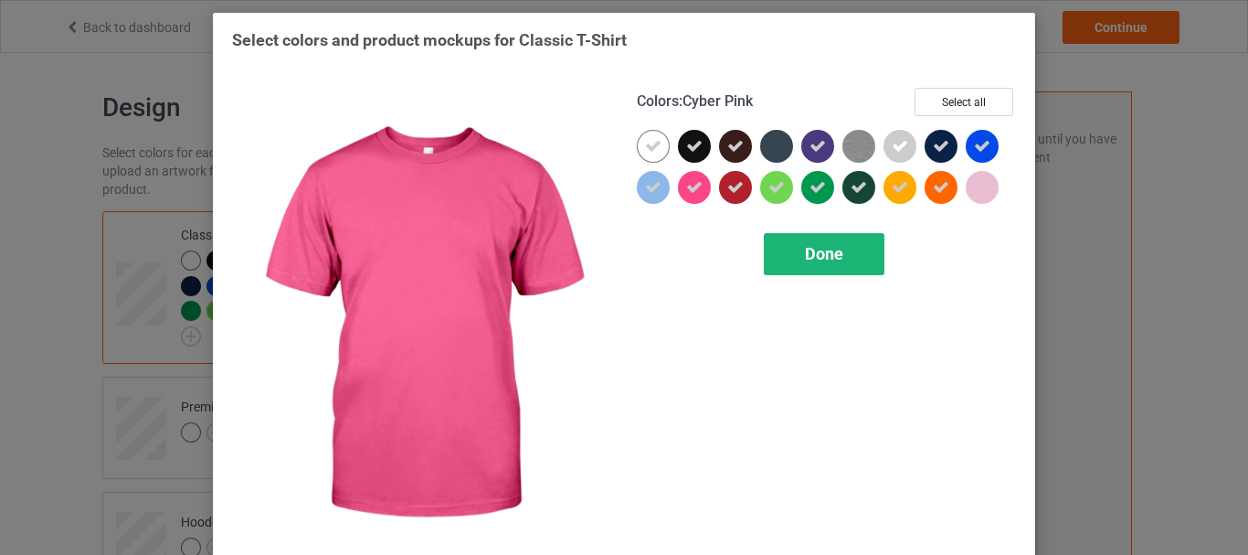
click at [825, 251] on span "Done" at bounding box center [824, 253] width 38 height 19
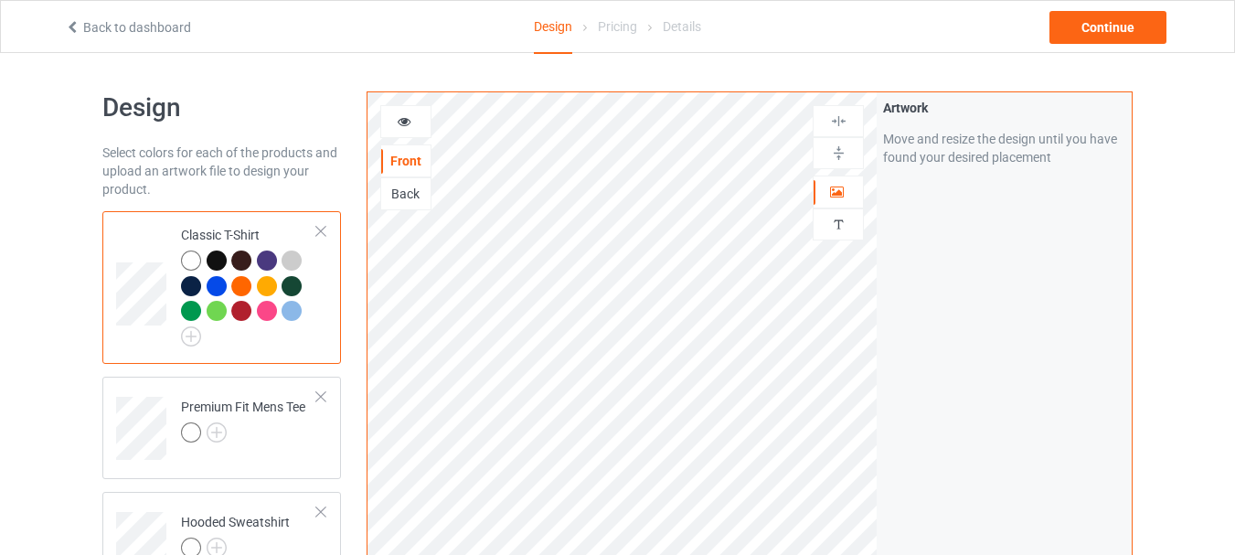
click at [191, 259] on div at bounding box center [191, 260] width 20 height 20
click at [256, 415] on div "Premium Fit Mens Tee" at bounding box center [243, 420] width 124 height 44
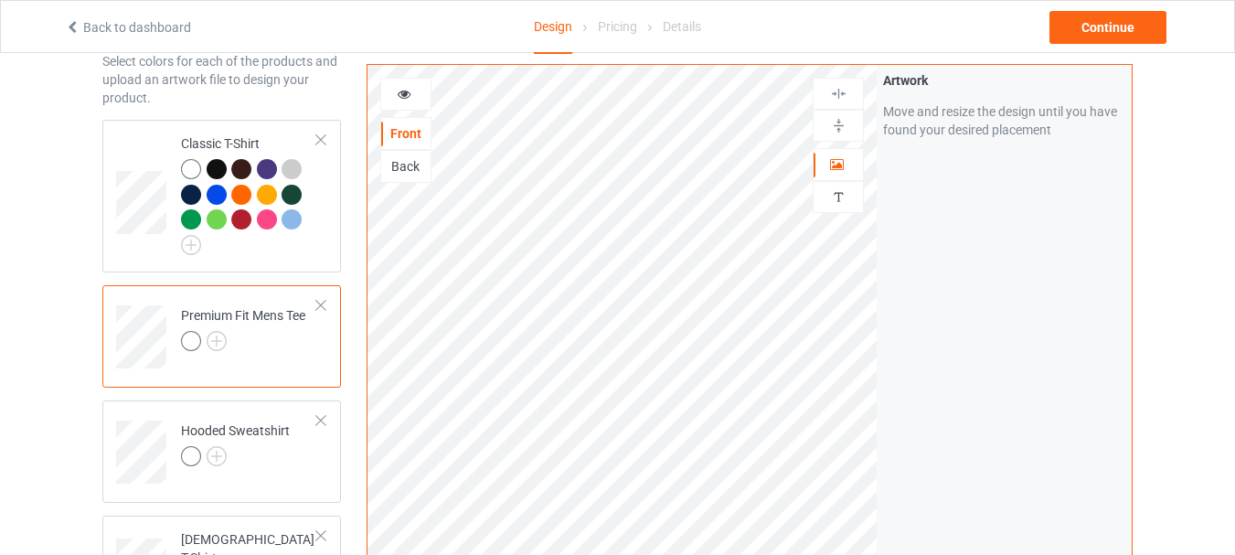
click at [402, 162] on div "Back" at bounding box center [405, 166] width 49 height 18
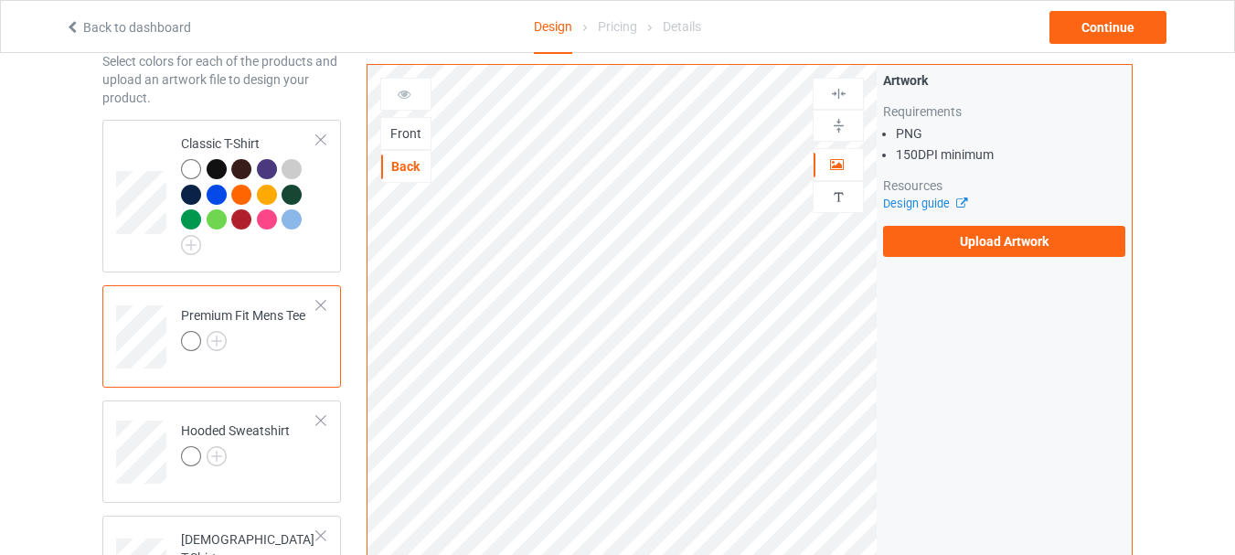
click at [409, 135] on div "Front" at bounding box center [405, 133] width 49 height 18
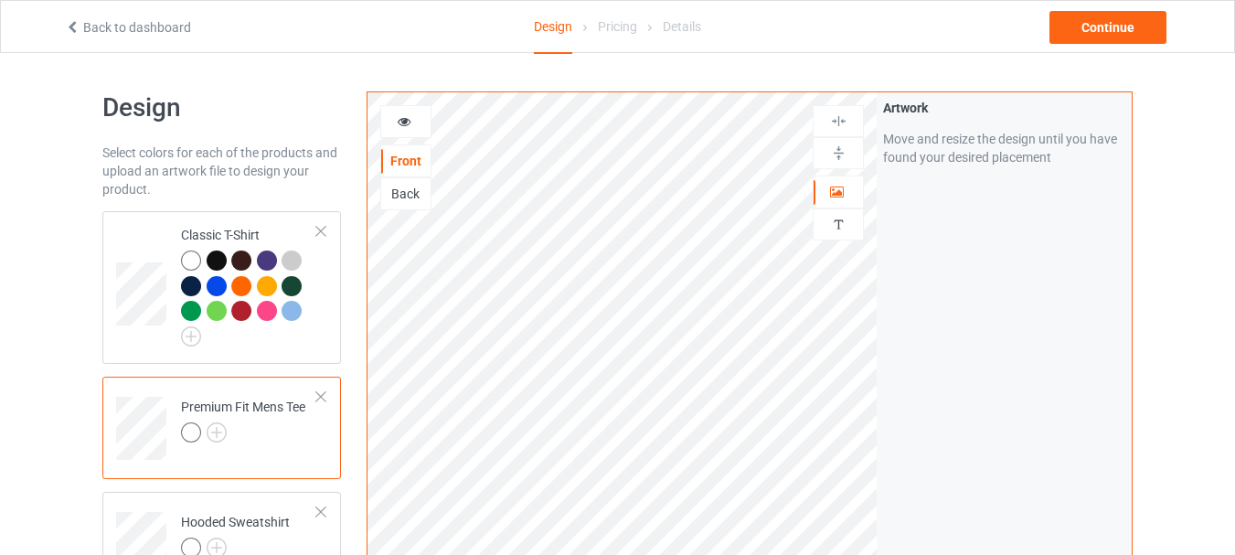
click at [397, 117] on icon at bounding box center [405, 118] width 16 height 13
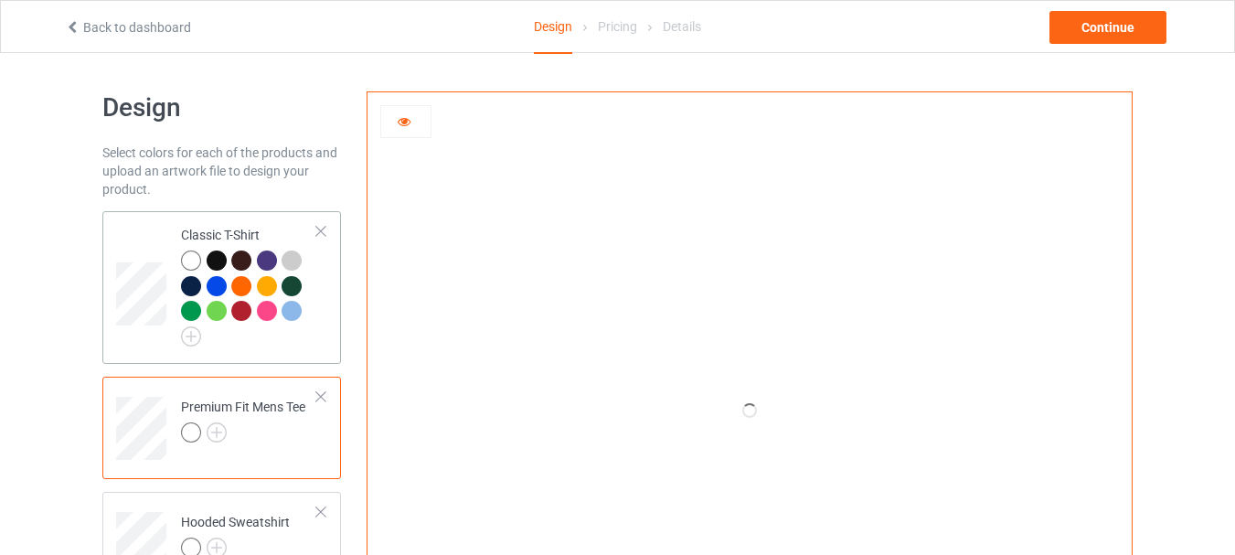
click at [166, 277] on td at bounding box center [143, 287] width 55 height 138
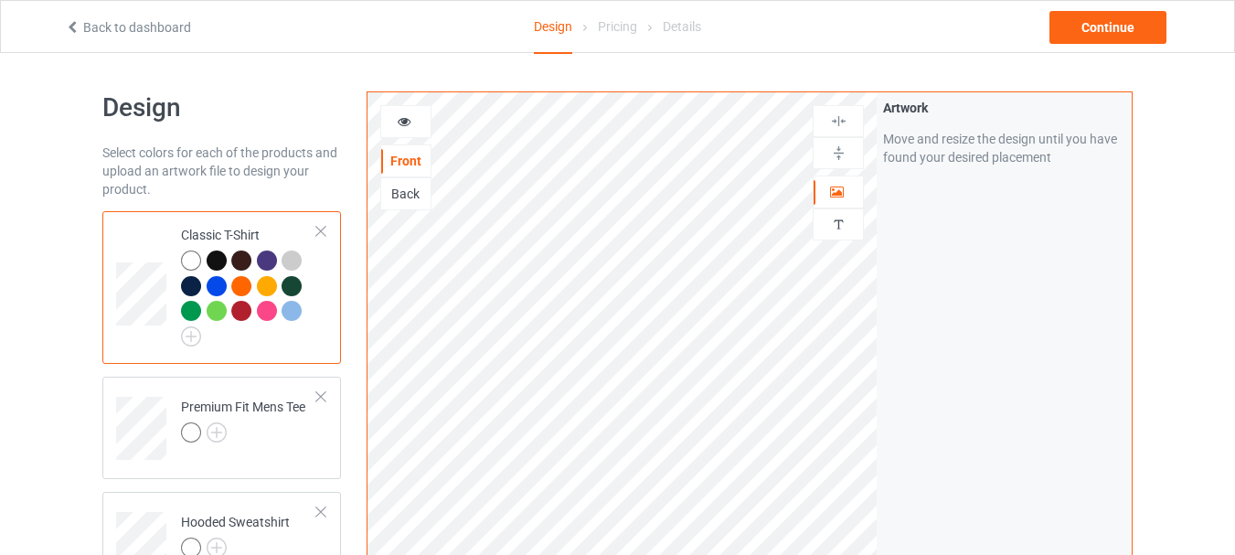
click at [405, 131] on div at bounding box center [405, 121] width 49 height 18
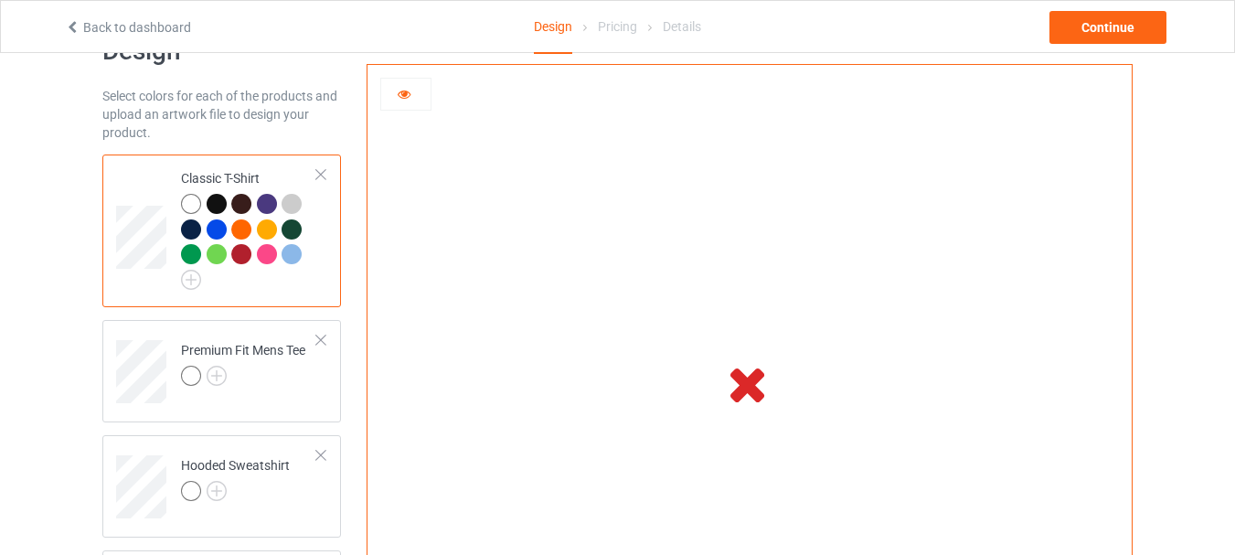
scroll to position [183, 0]
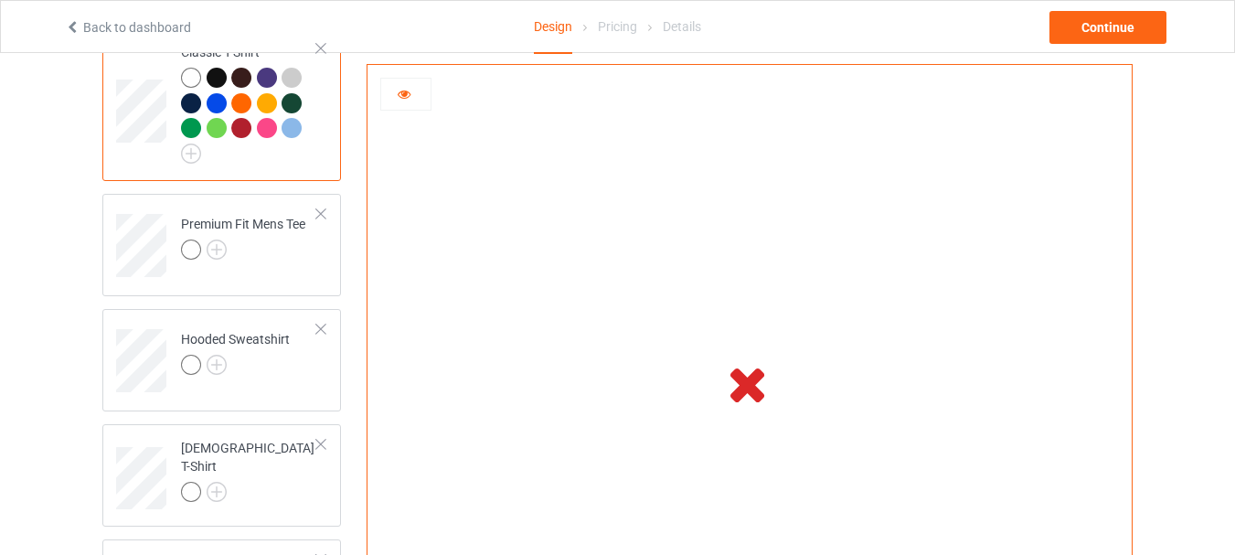
click at [744, 388] on icon at bounding box center [747, 382] width 60 height 51
click at [402, 101] on div at bounding box center [405, 94] width 49 height 18
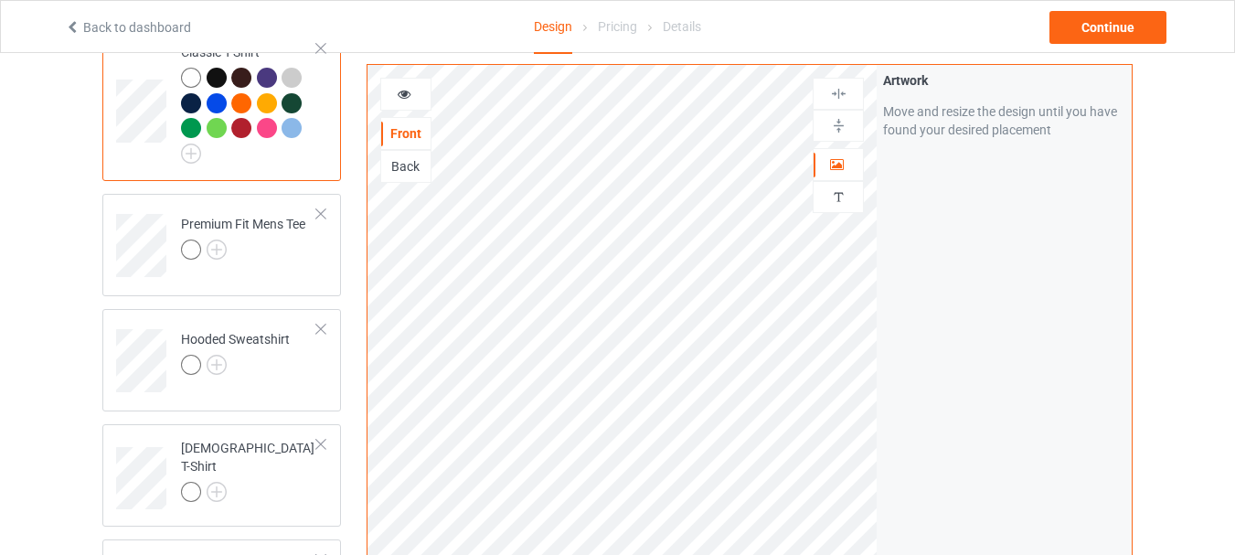
click at [402, 101] on div at bounding box center [405, 94] width 49 height 18
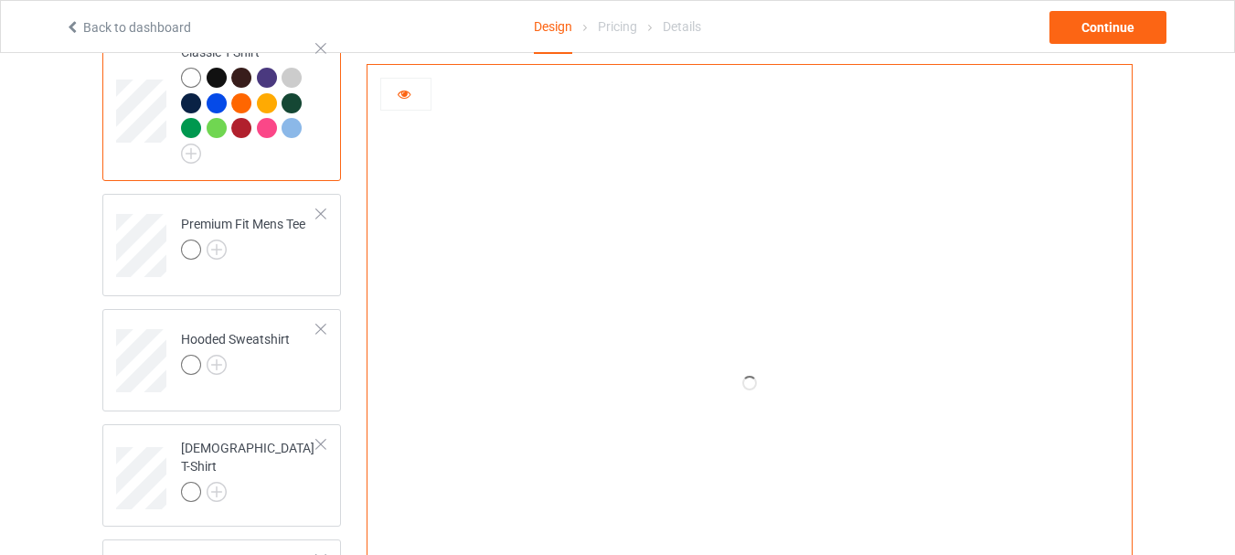
click at [402, 101] on div at bounding box center [405, 94] width 49 height 18
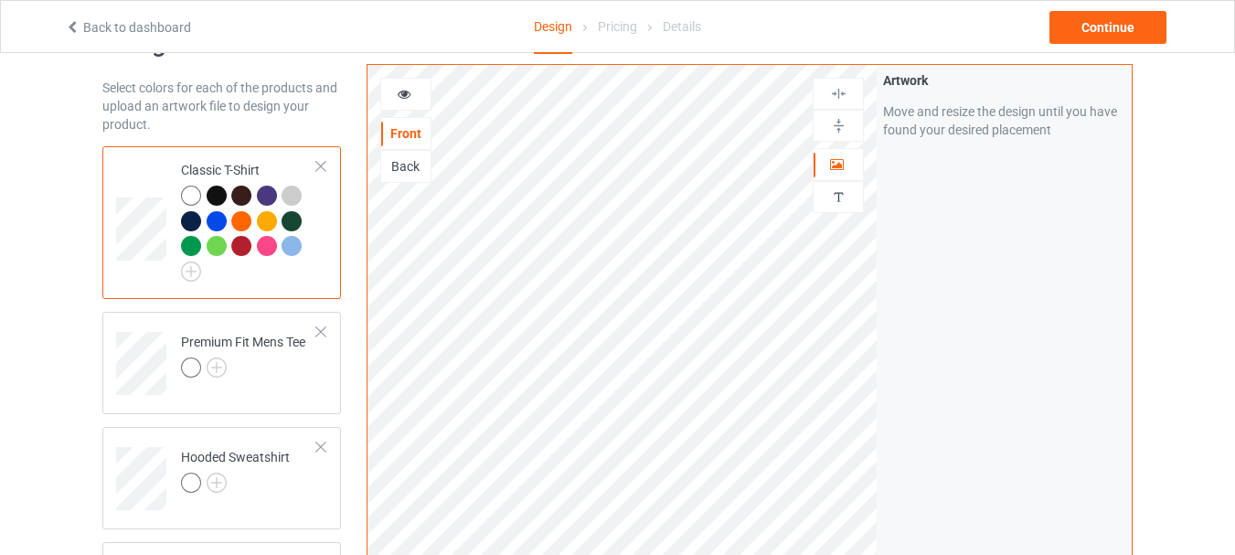
scroll to position [0, 0]
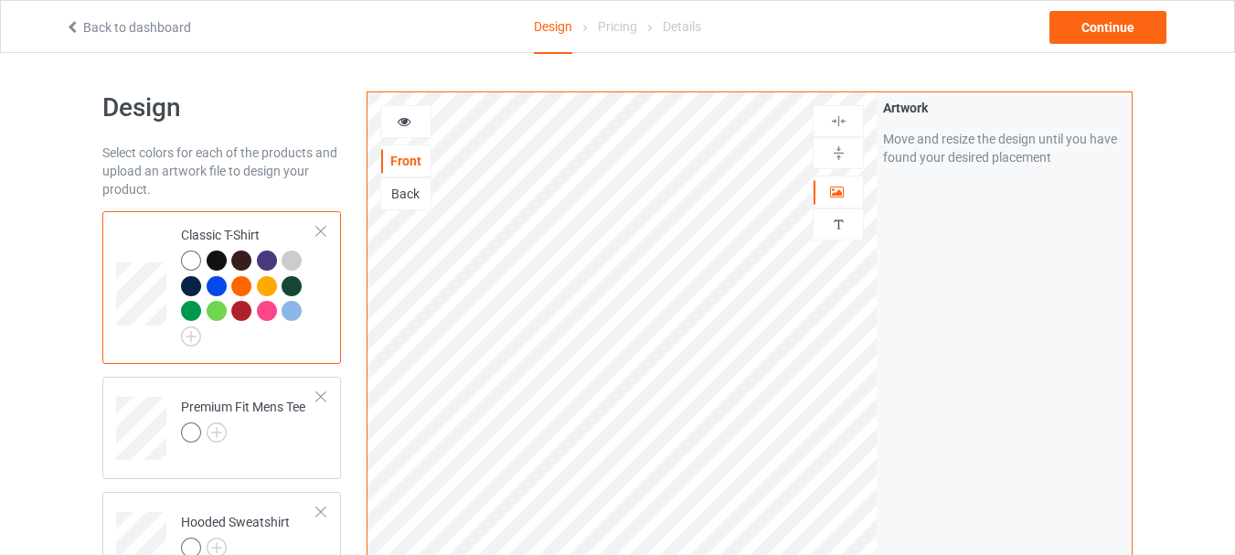
click at [99, 25] on link "Back to dashboard" at bounding box center [128, 27] width 126 height 15
